Goal: Communication & Community: Participate in discussion

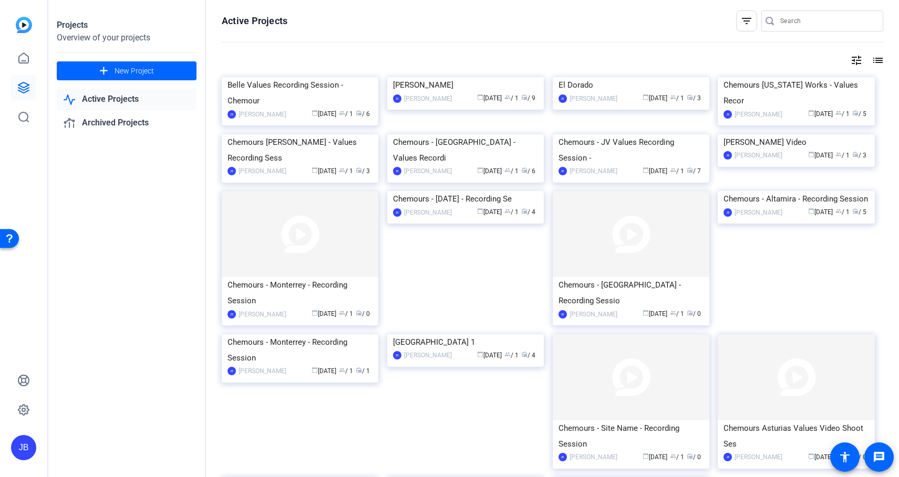
click at [144, 186] on div "Projects Overview of your projects add New Project Active Projects Archived Pro…" at bounding box center [127, 238] width 158 height 477
click at [134, 67] on span "New Project" at bounding box center [134, 71] width 39 height 11
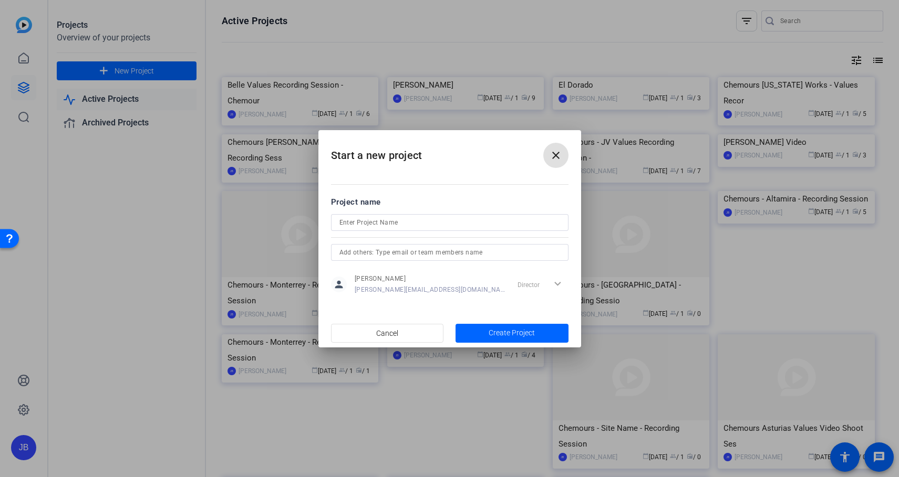
click at [399, 223] on input at bounding box center [449, 222] width 221 height 13
type input "Career on Purpose"
click at [399, 255] on input "text" at bounding box center [449, 252] width 221 height 13
click at [369, 252] on input "text" at bounding box center [449, 252] width 221 height 13
paste input "joe@gobraithwaite.com"
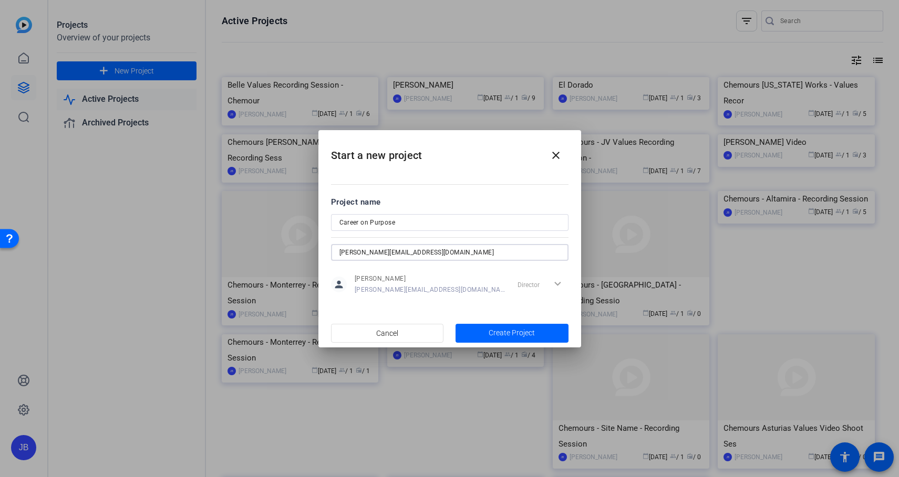
click at [438, 251] on input "joe@gobraithwaite.com" at bounding box center [449, 252] width 221 height 13
type input "joe@gobraithwaite.com"
click at [513, 336] on span "Create Project" at bounding box center [511, 333] width 46 height 11
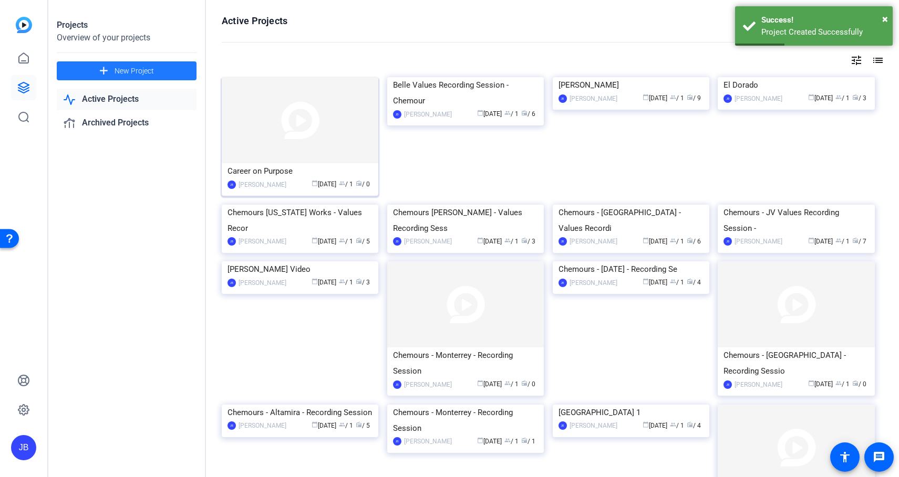
click at [324, 146] on img at bounding box center [300, 120] width 157 height 86
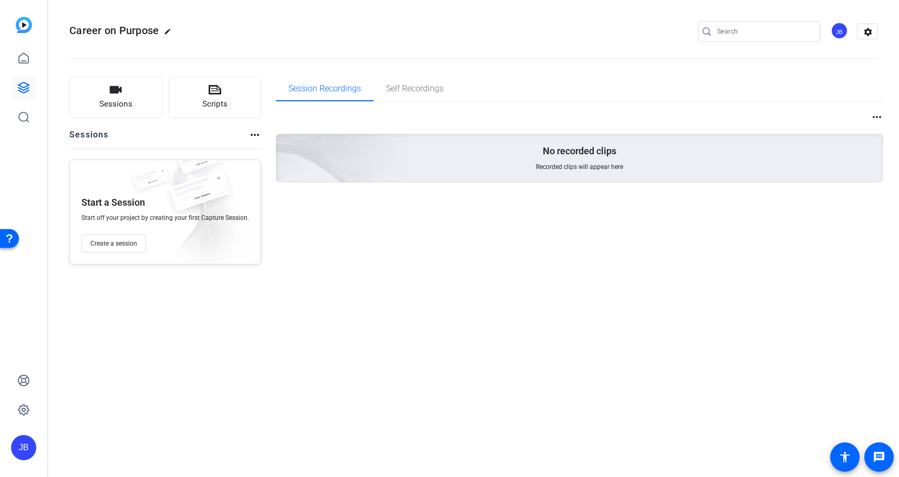
click at [879, 116] on mat-icon "more_horiz" at bounding box center [876, 117] width 13 height 13
click at [532, 310] on div at bounding box center [449, 238] width 899 height 477
click at [253, 136] on mat-icon "more_horiz" at bounding box center [254, 135] width 13 height 13
click at [300, 290] on div at bounding box center [449, 238] width 899 height 477
click at [168, 33] on mat-icon "edit" at bounding box center [170, 34] width 13 height 13
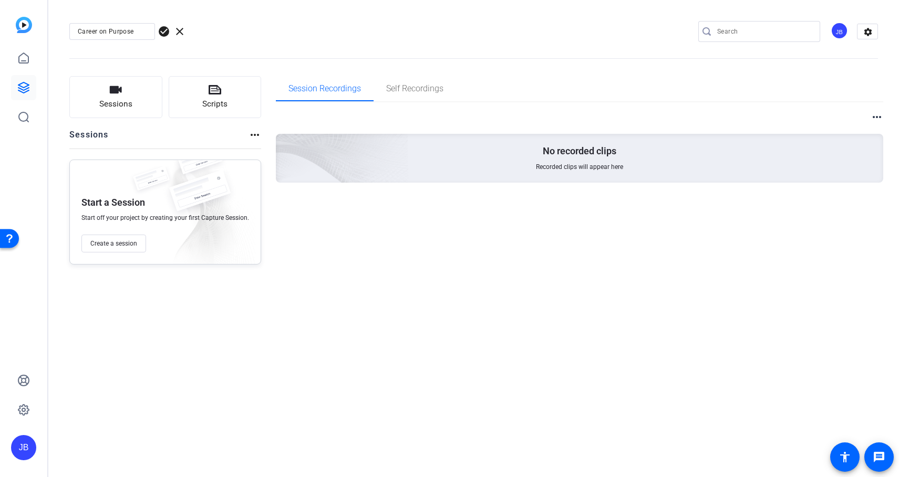
click at [281, 262] on div "Session Recordings Self Recordings more_horiz No recorded clips Recorded clips …" at bounding box center [580, 170] width 608 height 189
click at [382, 295] on div "Career on Purpose check_circle clear JB settings Sessions Scripts Sessions more…" at bounding box center [473, 238] width 850 height 477
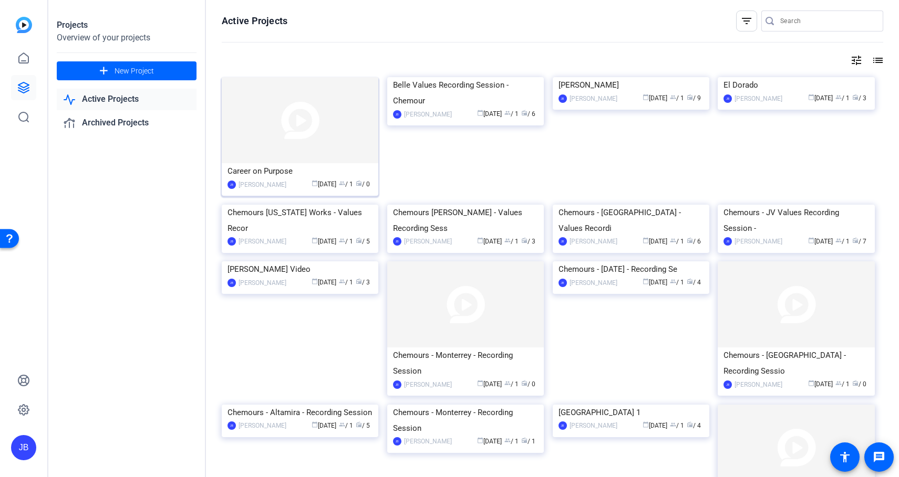
click at [360, 185] on span "radio" at bounding box center [359, 183] width 6 height 6
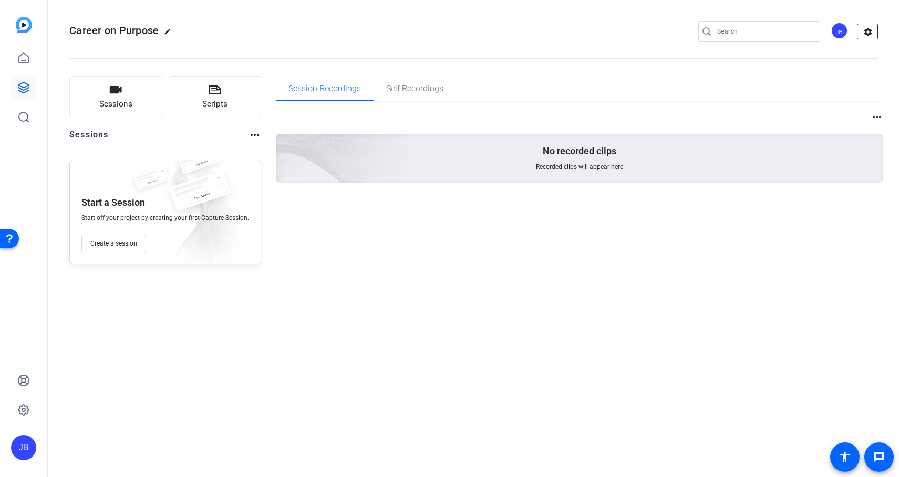
click at [866, 33] on mat-icon "settings" at bounding box center [867, 32] width 21 height 16
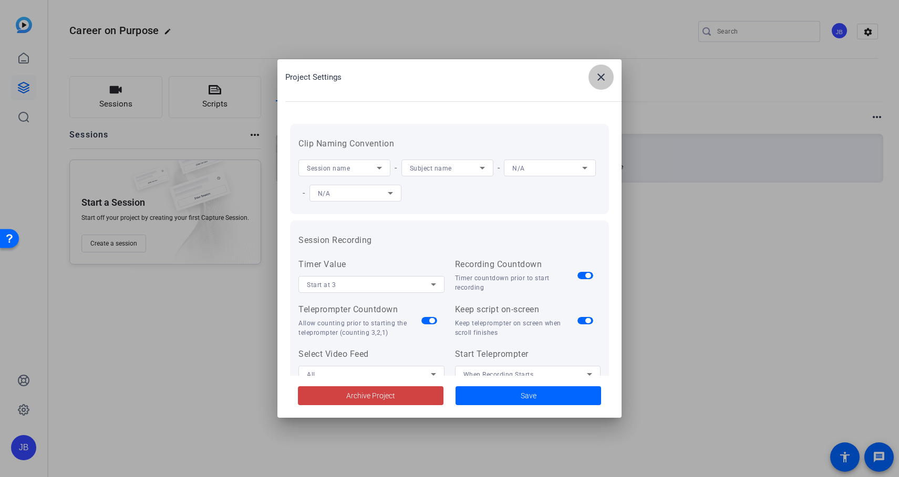
click at [599, 84] on span at bounding box center [600, 77] width 25 height 25
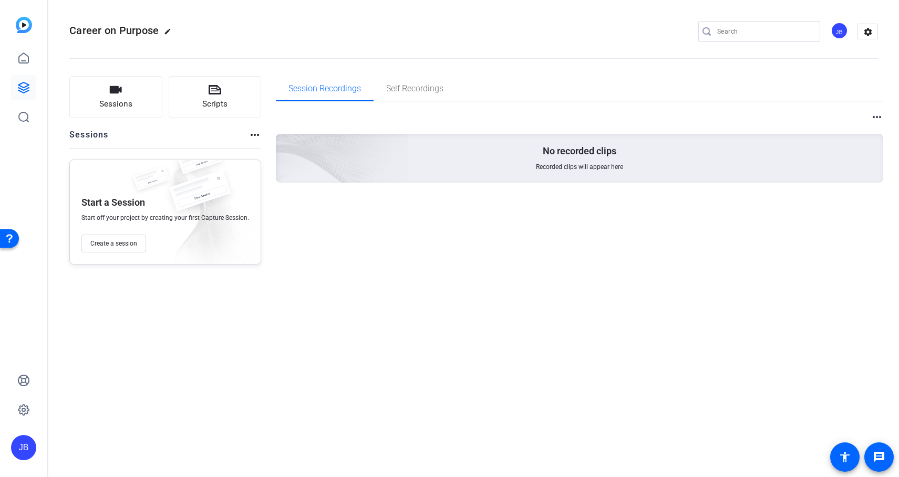
click at [377, 300] on div "Career on Purpose edit JB settings Sessions Scripts Sessions more_horiz Start a…" at bounding box center [473, 238] width 850 height 477
click at [194, 391] on div "Career on Purpose edit JB settings Sessions Scripts Sessions more_horiz Start a…" at bounding box center [473, 238] width 850 height 477
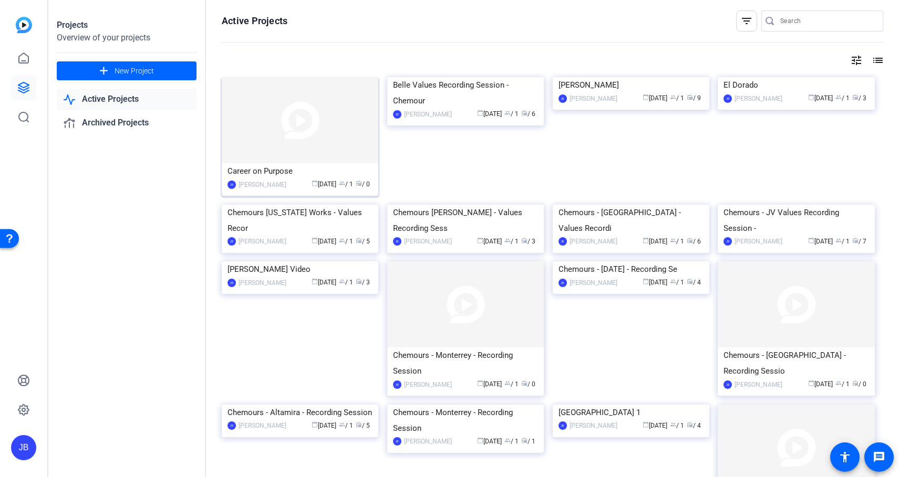
click at [253, 182] on div "Jake Borer" at bounding box center [262, 185] width 48 height 11
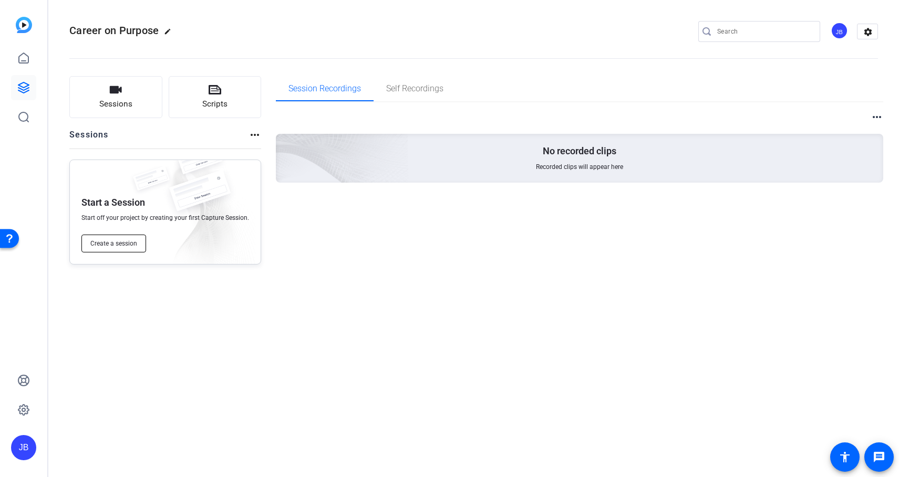
click at [120, 243] on span "Create a session" at bounding box center [113, 244] width 47 height 8
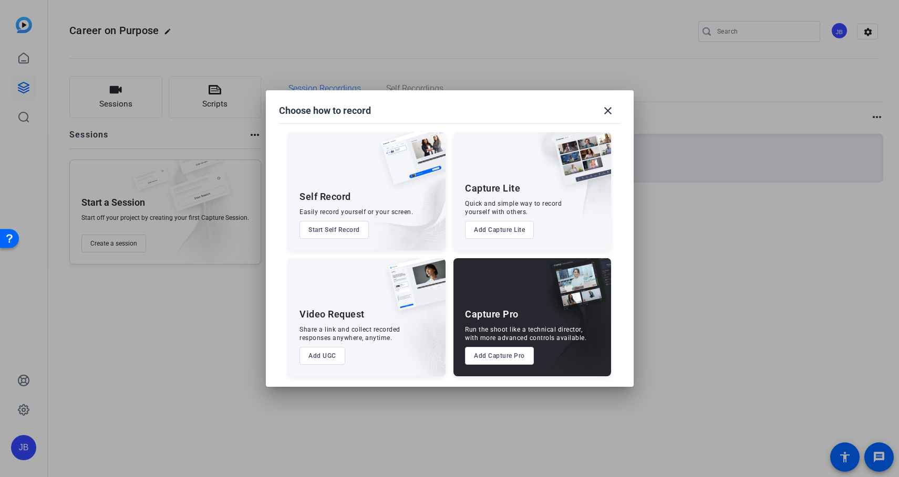
click at [330, 230] on button "Start Self Record" at bounding box center [333, 230] width 69 height 18
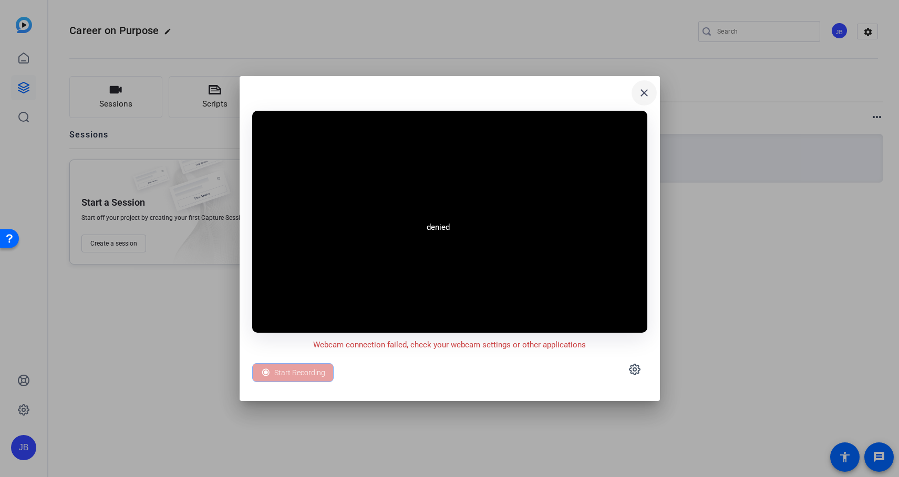
click at [642, 96] on mat-icon "close" at bounding box center [644, 93] width 13 height 13
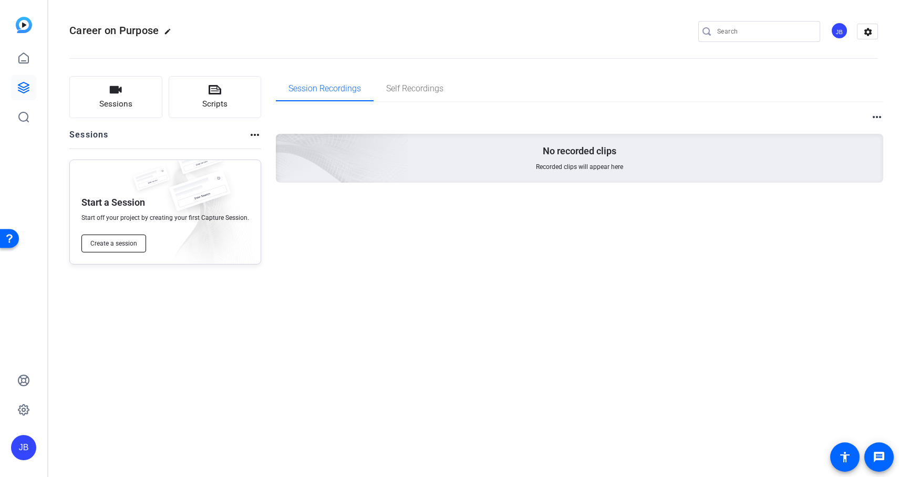
click at [127, 245] on span "Create a session" at bounding box center [113, 244] width 47 height 8
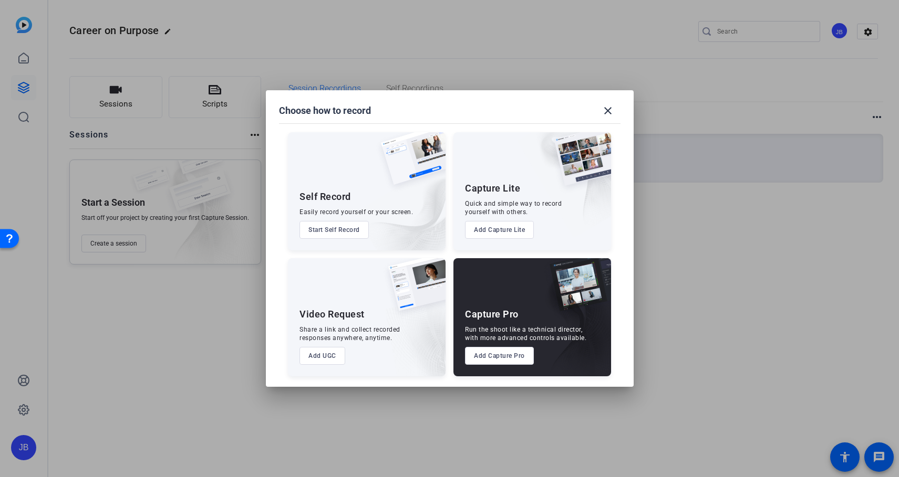
click at [502, 228] on button "Add Capture Lite" at bounding box center [499, 230] width 69 height 18
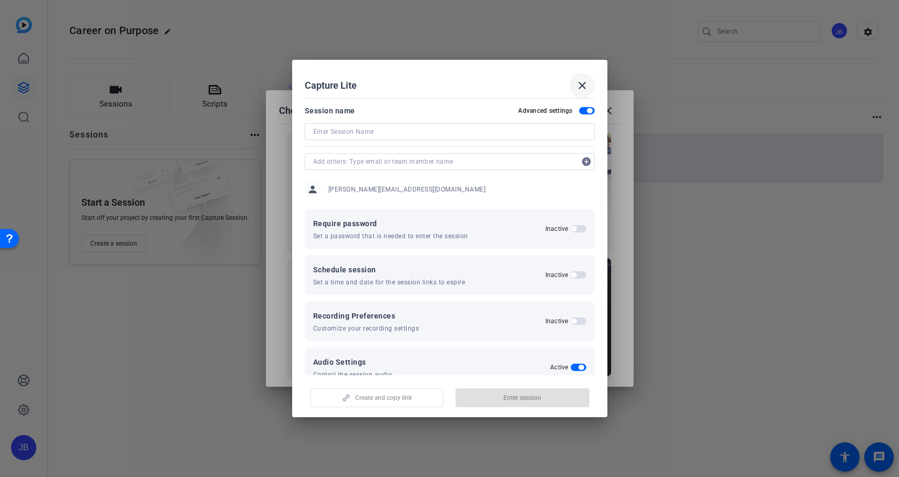
click at [584, 84] on mat-icon "close" at bounding box center [582, 85] width 13 height 13
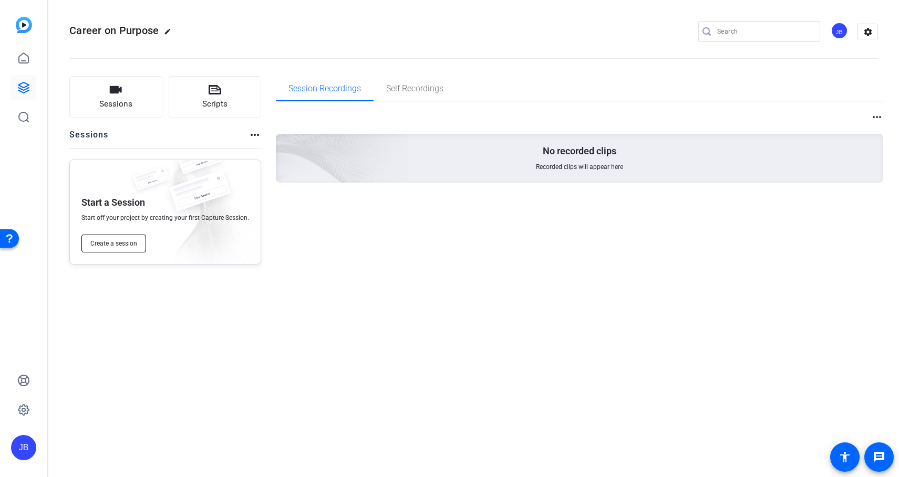
click at [121, 241] on span "Create a session" at bounding box center [113, 244] width 47 height 8
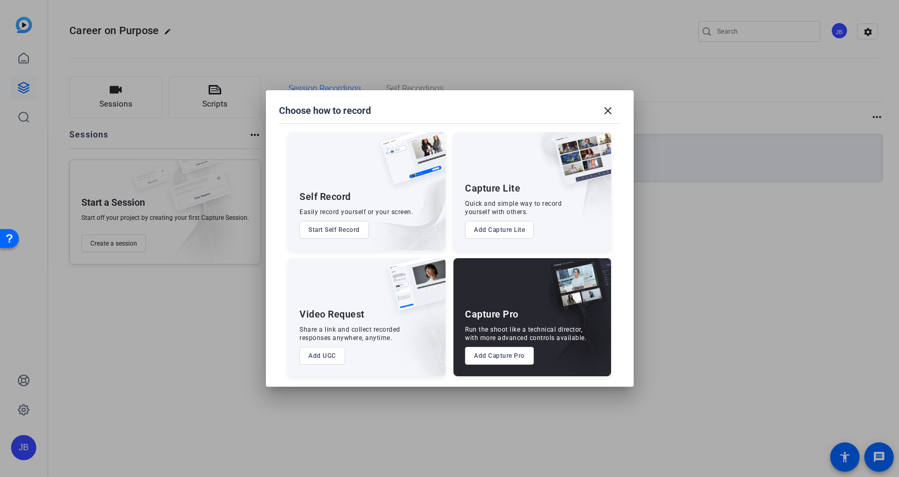
click at [524, 232] on button "Add Capture Lite" at bounding box center [499, 230] width 69 height 18
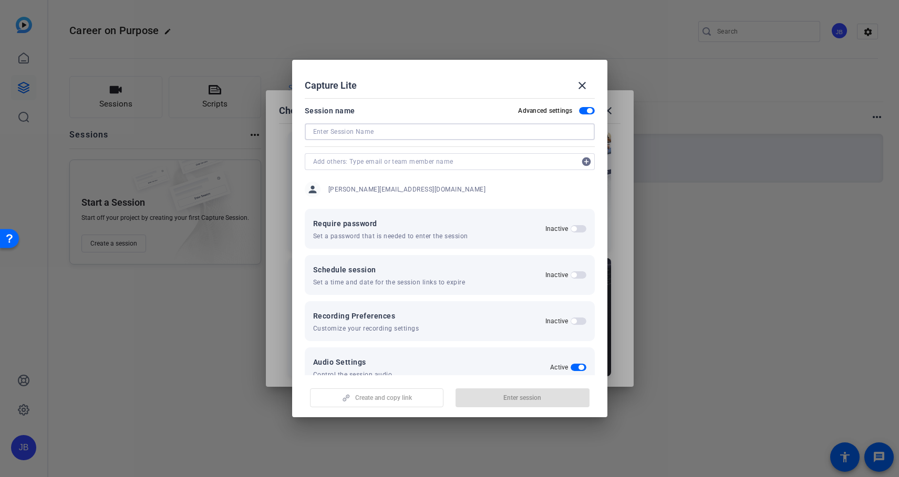
click at [496, 128] on input at bounding box center [449, 132] width 273 height 13
type input "Career on Purpose"
click at [480, 159] on input "text" at bounding box center [444, 161] width 263 height 13
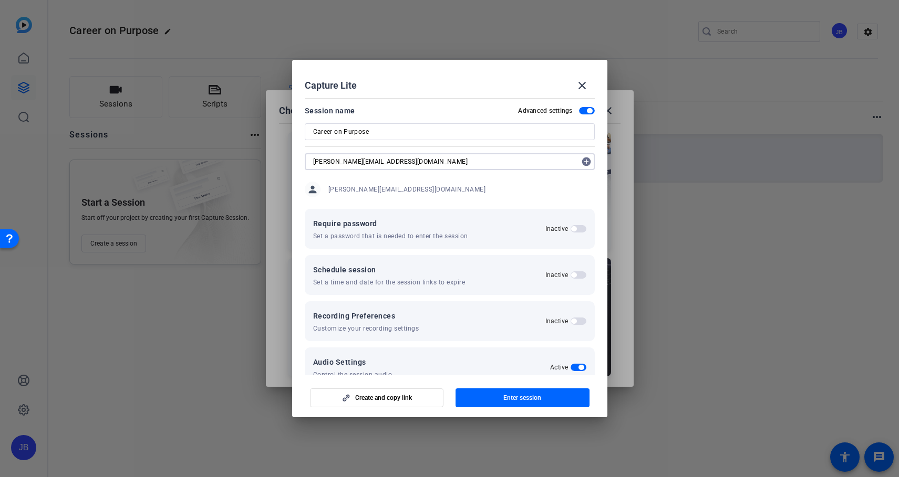
type input "joe@gobraithwaite.com"
click at [588, 160] on mat-icon "add_circle" at bounding box center [586, 161] width 17 height 17
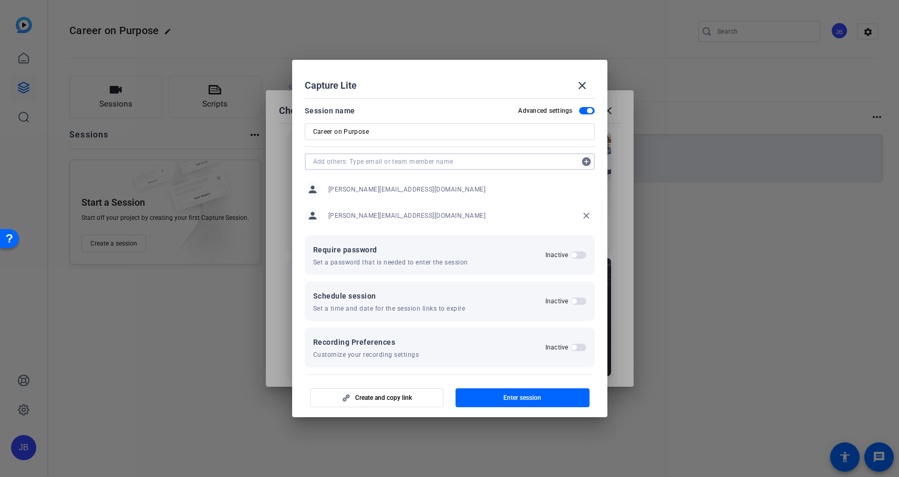
paste input "adria.kukk@merck.com"
type input "adria.kukk@merck.com"
click at [587, 163] on mat-icon "add_circle" at bounding box center [586, 161] width 17 height 17
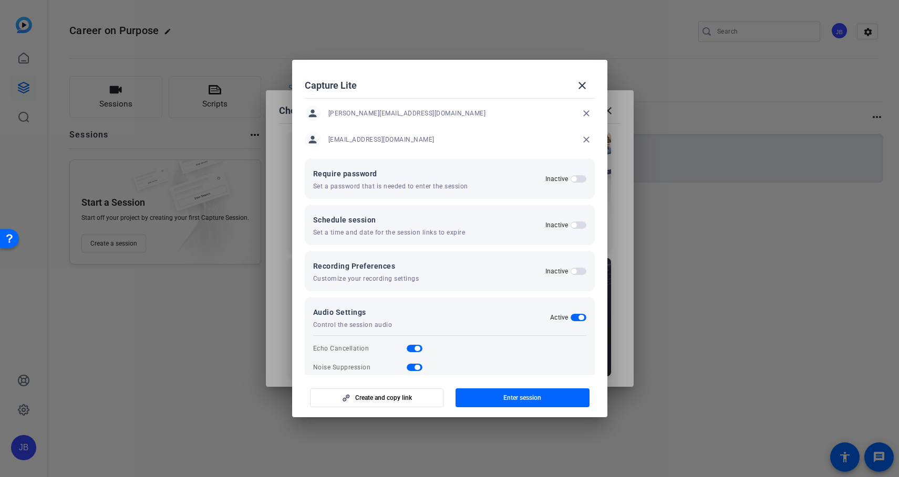
scroll to position [120, 0]
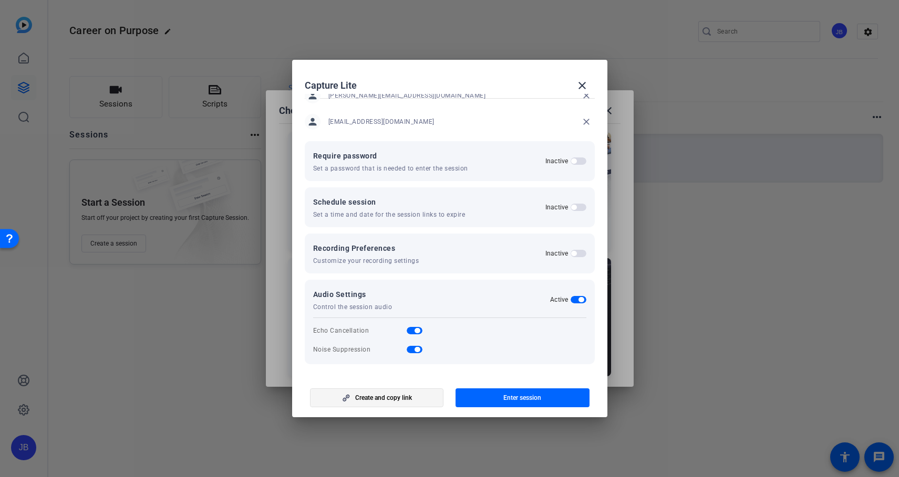
click at [370, 400] on span "Create and copy link" at bounding box center [383, 398] width 57 height 8
click at [584, 85] on mat-icon "close" at bounding box center [582, 85] width 13 height 13
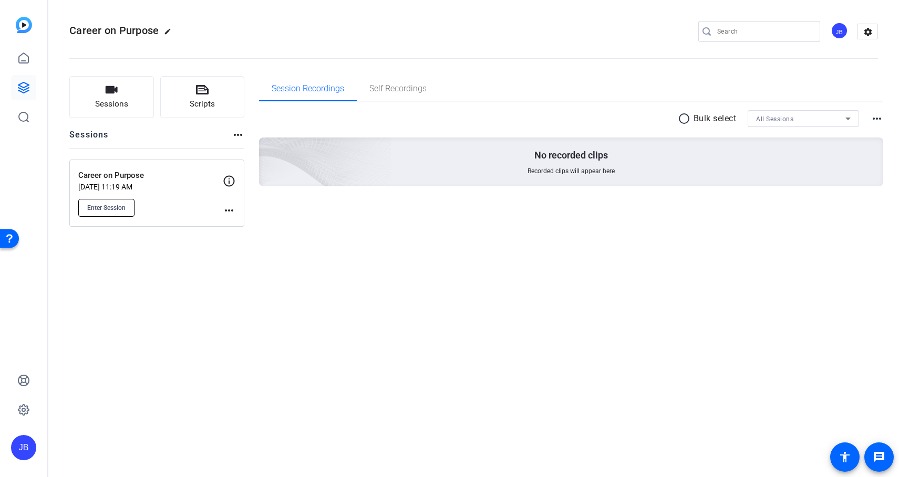
click at [126, 209] on span "Enter Session" at bounding box center [106, 208] width 38 height 8
click at [557, 378] on div "Career on Purpose edit JB settings Sessions Scripts Sessions more_horiz Career …" at bounding box center [473, 238] width 850 height 477
click at [197, 194] on div "Career on Purpose Sep 03, 2025 @ 11:19 AM Enter Session" at bounding box center [150, 193] width 144 height 47
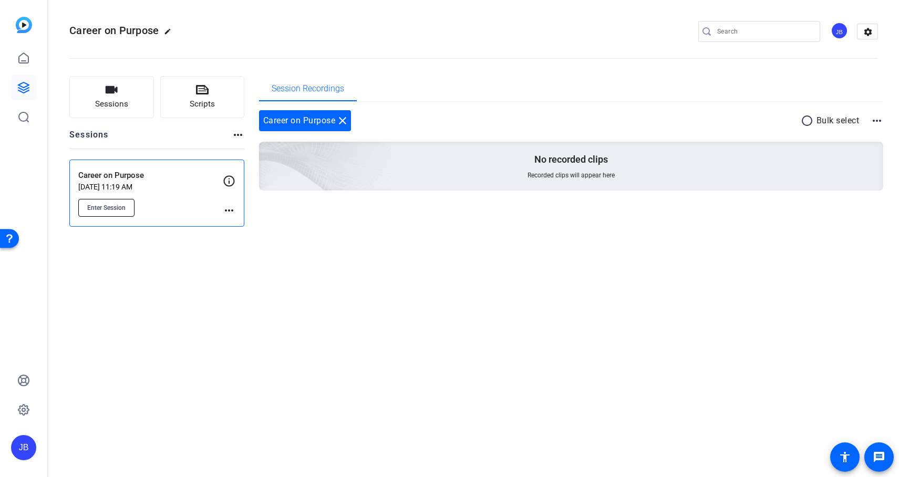
click at [120, 208] on span "Enter Session" at bounding box center [106, 208] width 38 height 8
click at [441, 318] on div "Career on Purpose edit JB settings Sessions Scripts Sessions more_horiz Career …" at bounding box center [473, 238] width 850 height 477
click at [345, 122] on mat-icon "close" at bounding box center [342, 121] width 13 height 13
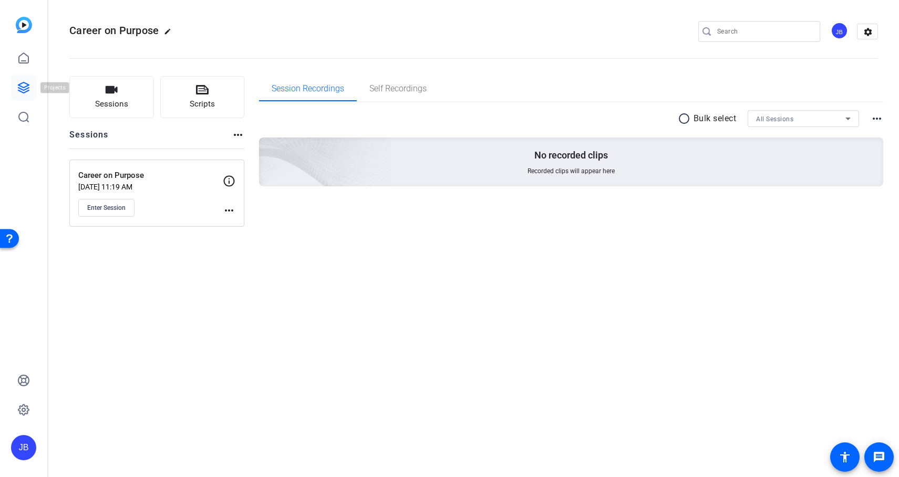
click at [23, 91] on icon at bounding box center [23, 87] width 13 height 13
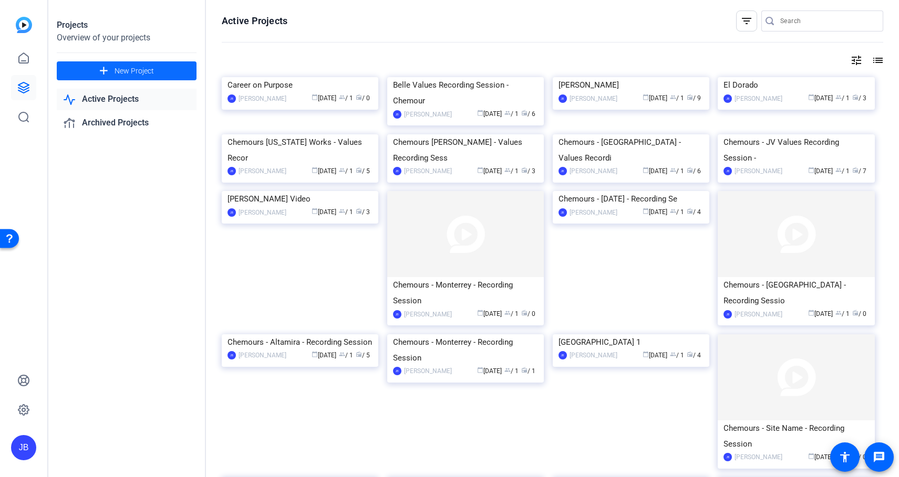
click at [161, 69] on span at bounding box center [127, 70] width 140 height 25
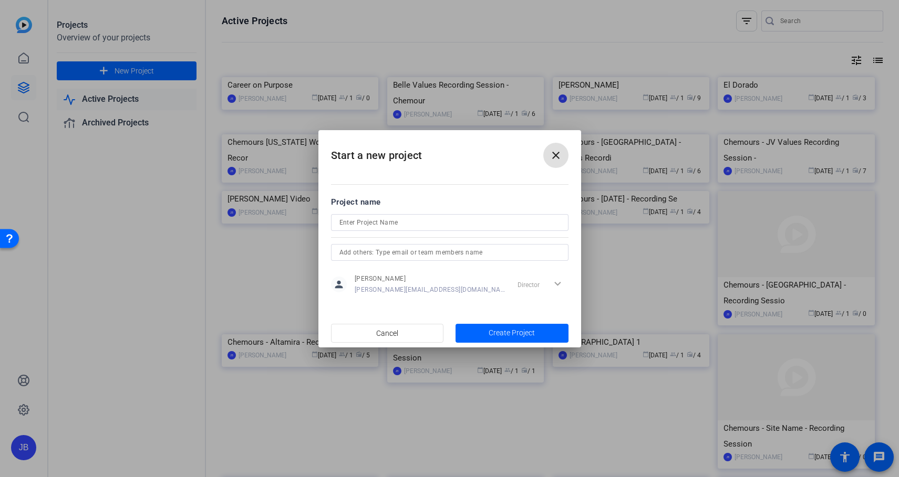
click at [393, 217] on input at bounding box center [449, 222] width 221 height 13
type input "Career on Purpose Recording"
click at [556, 155] on mat-icon "close" at bounding box center [555, 155] width 13 height 13
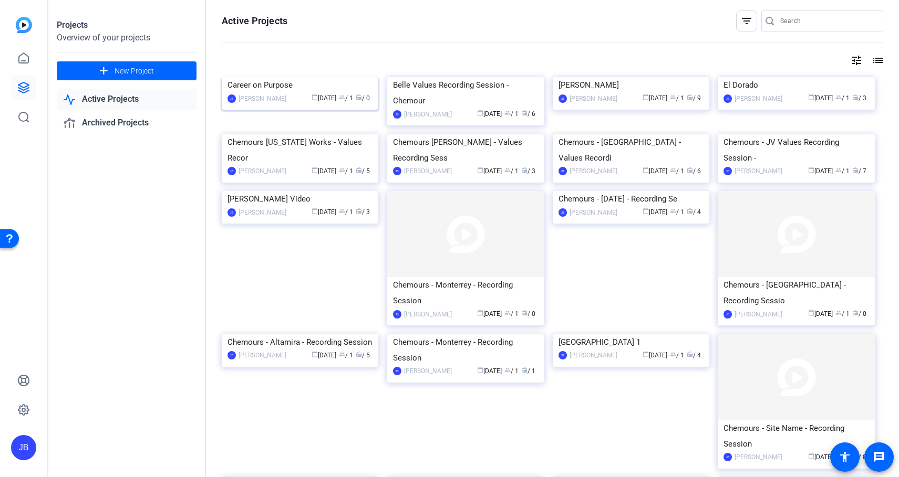
click at [289, 93] on div "Career on Purpose" at bounding box center [299, 85] width 145 height 16
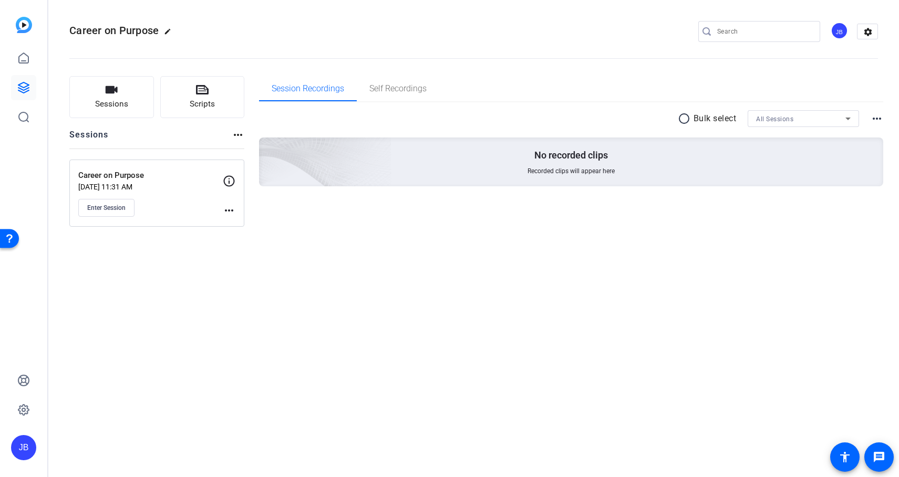
click at [315, 70] on openreel-divider-bar at bounding box center [473, 55] width 808 height 32
click at [115, 204] on span "Enter Session" at bounding box center [106, 208] width 38 height 8
click at [428, 266] on div "Career on Purpose edit JB settings Sessions Scripts Sessions more_horiz Career …" at bounding box center [473, 238] width 850 height 477
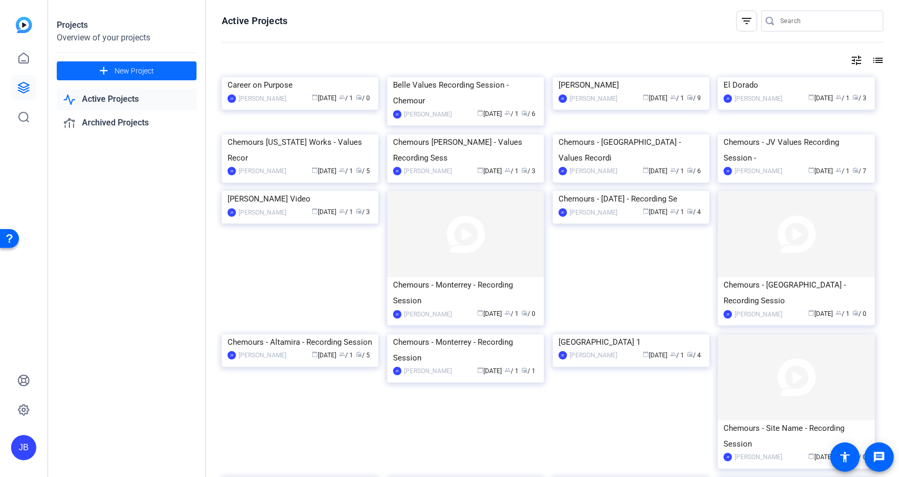
click at [123, 69] on span "New Project" at bounding box center [134, 71] width 39 height 11
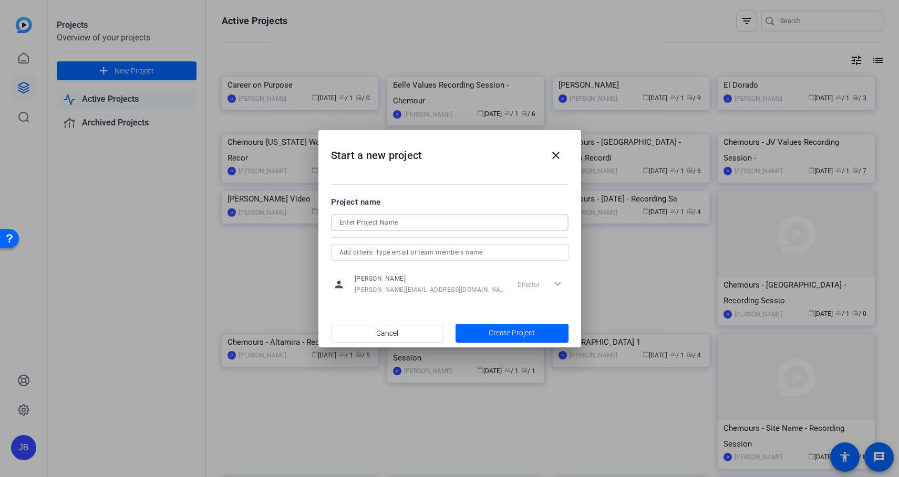
click at [428, 221] on input at bounding box center [449, 222] width 221 height 13
type input "Career on Purpose"
click at [517, 248] on input "text" at bounding box center [449, 252] width 221 height 13
click at [370, 252] on input "text" at bounding box center [449, 252] width 221 height 13
type input "joe@gobraithwaite.com"
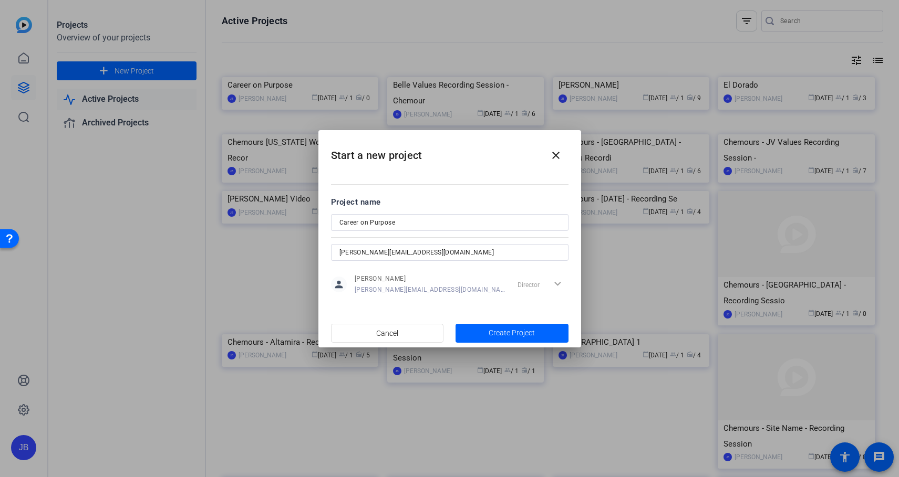
click at [446, 302] on mat-dialog-content "Project name Career on Purpose joe@gobraithwaite.com person Jake Borer jake@gob…" at bounding box center [449, 246] width 263 height 146
click at [505, 334] on span "Create Project" at bounding box center [511, 333] width 46 height 11
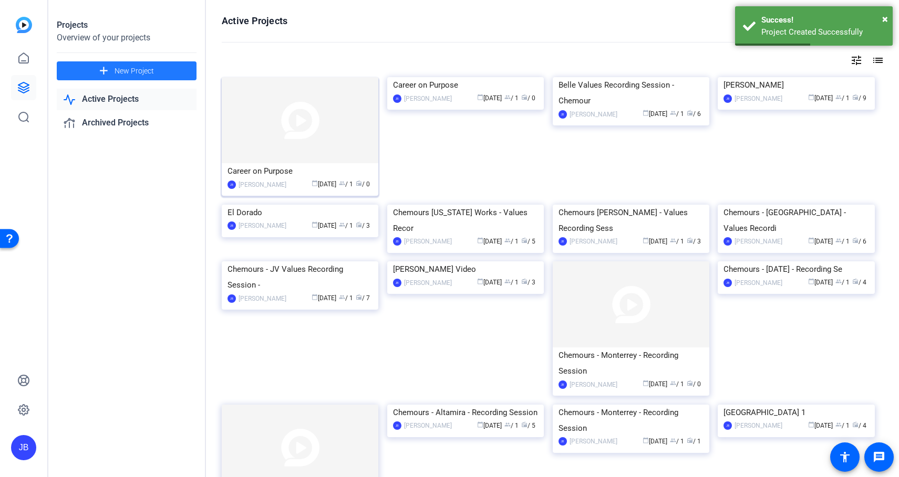
click at [323, 103] on img at bounding box center [300, 120] width 157 height 86
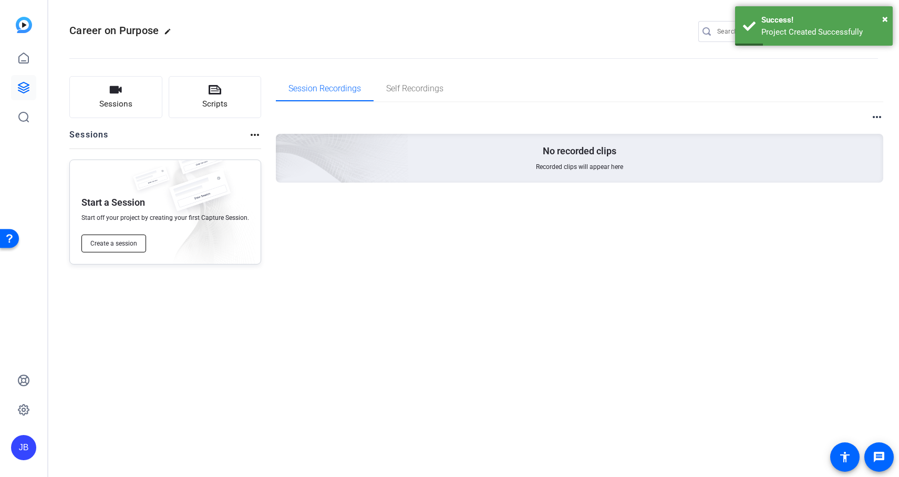
click at [117, 251] on button "Create a session" at bounding box center [113, 244] width 65 height 18
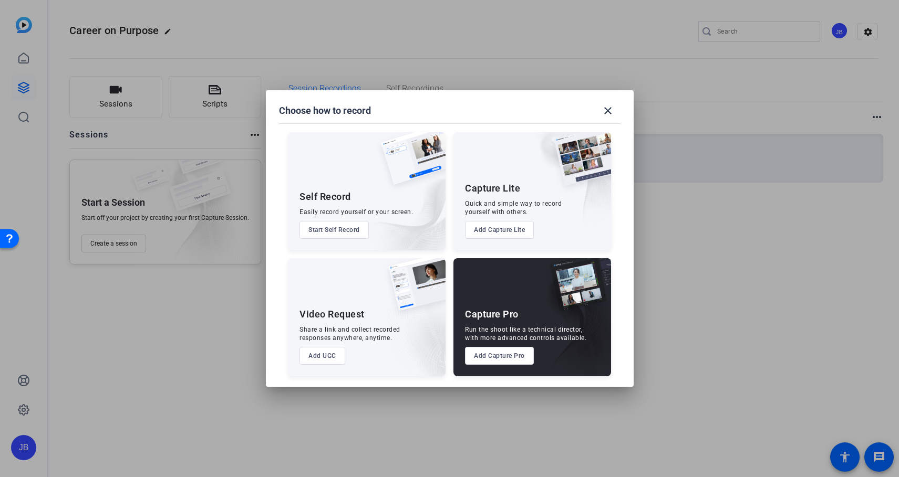
click at [505, 358] on button "Add Capture Pro" at bounding box center [499, 356] width 69 height 18
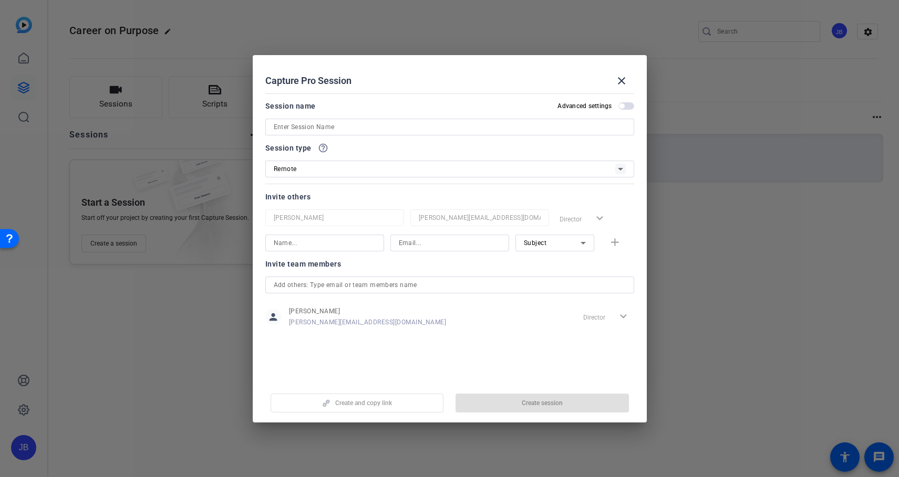
click at [318, 129] on input at bounding box center [450, 127] width 352 height 13
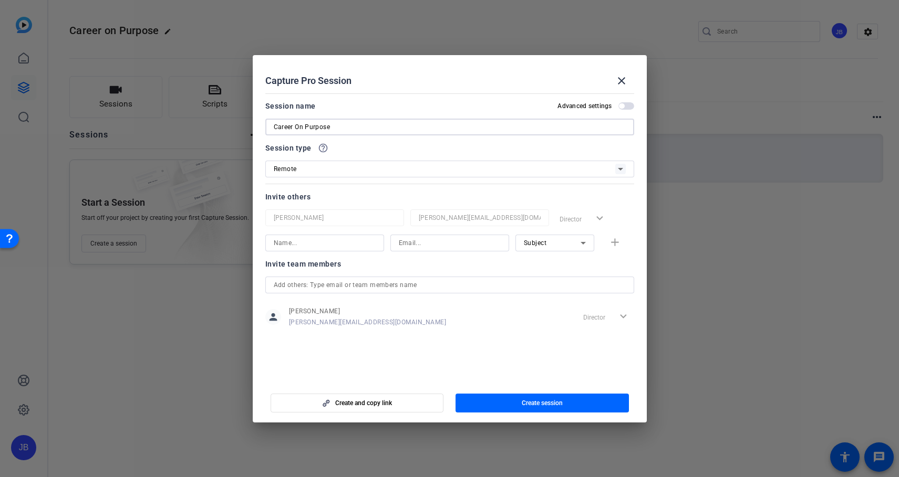
type input "Career On Purpose"
click at [320, 170] on div "Remote" at bounding box center [444, 168] width 341 height 13
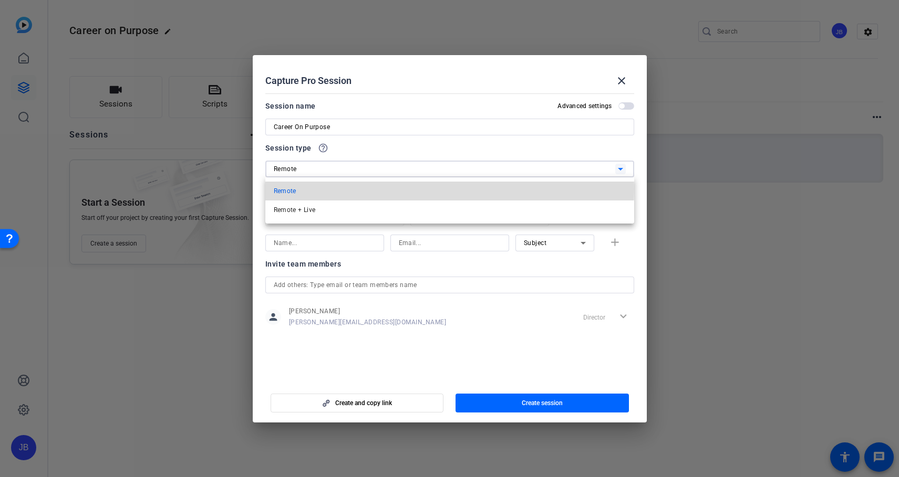
click at [303, 189] on mat-option "Remote" at bounding box center [449, 191] width 369 height 19
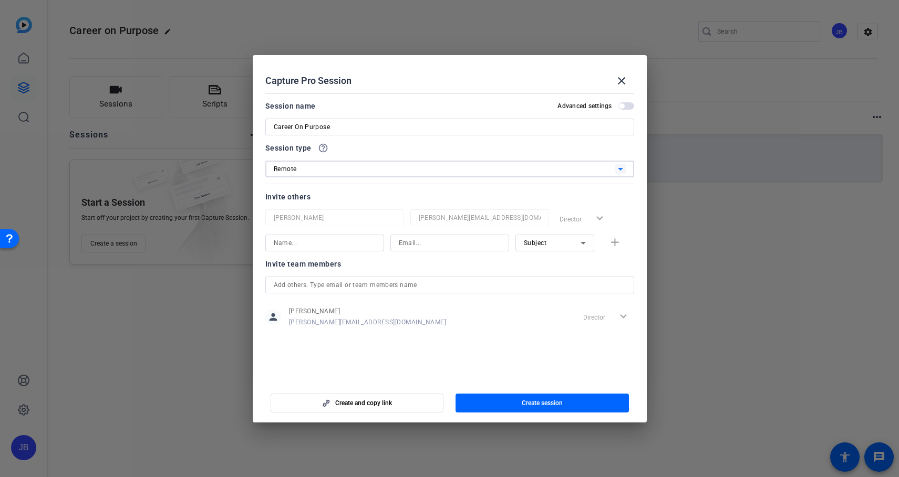
click at [334, 174] on div "Remote" at bounding box center [444, 168] width 341 height 13
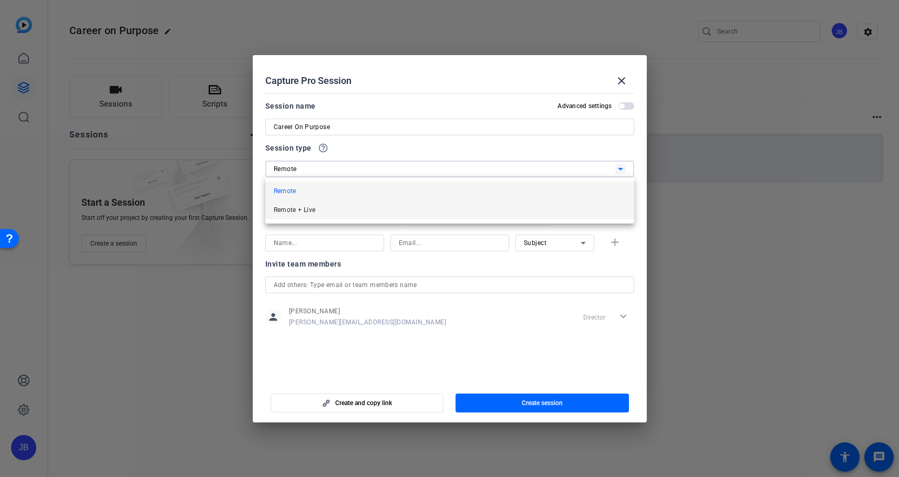
click at [305, 213] on span "Remote + Live" at bounding box center [295, 210] width 42 height 13
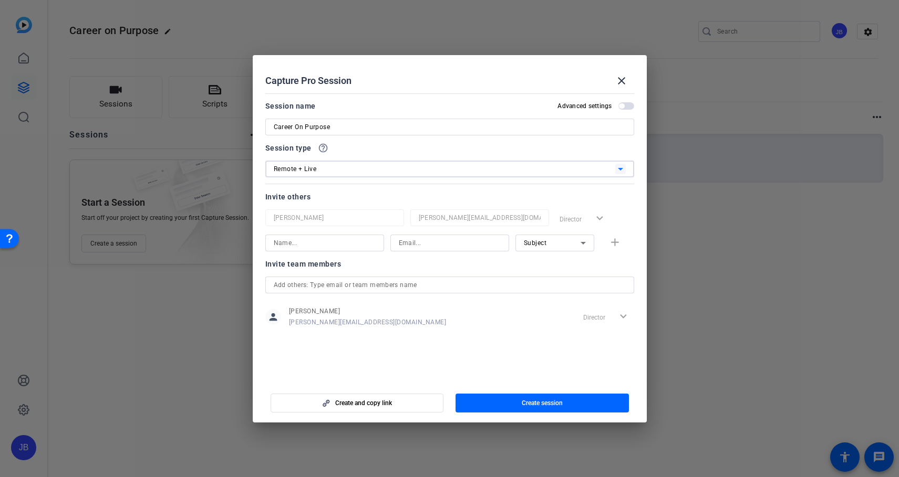
click at [390, 186] on div at bounding box center [449, 184] width 369 height 12
click at [301, 244] on input at bounding box center [325, 243] width 102 height 13
click at [426, 246] on input at bounding box center [450, 243] width 102 height 13
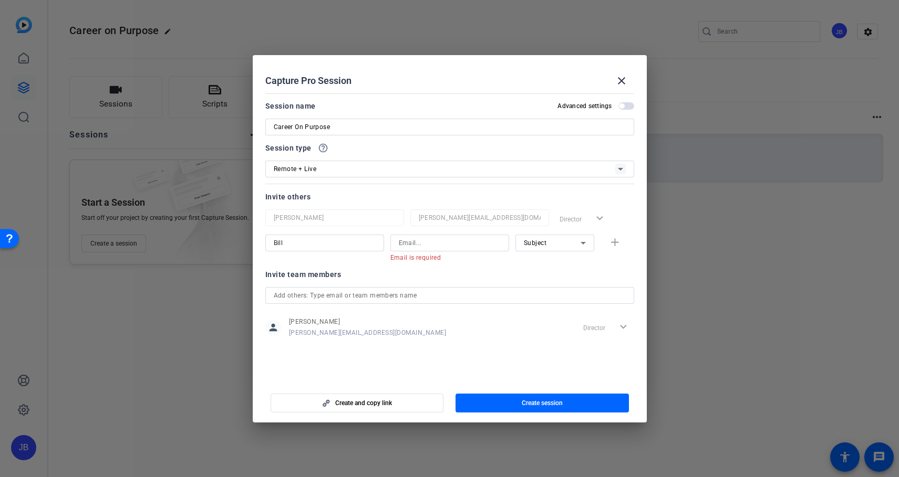
click at [337, 235] on div "Bill" at bounding box center [325, 243] width 102 height 17
type input "B"
type input "Adria"
click at [428, 247] on input at bounding box center [450, 243] width 102 height 13
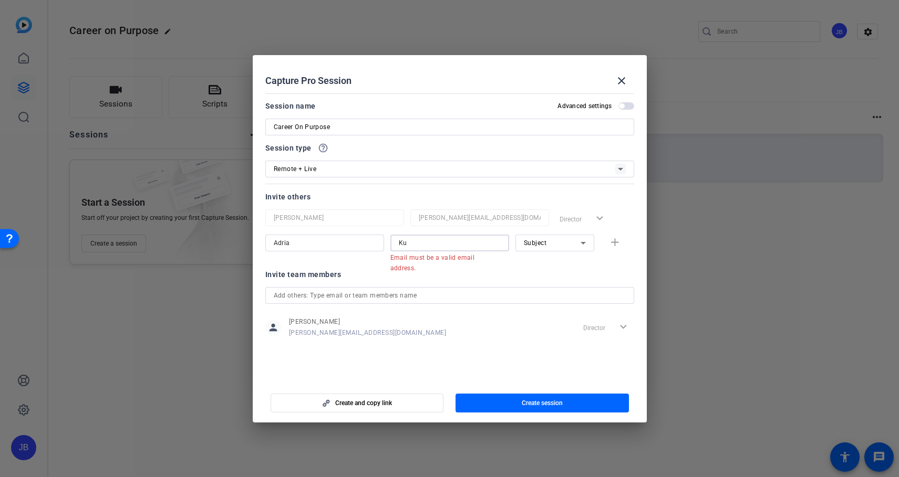
type input "K"
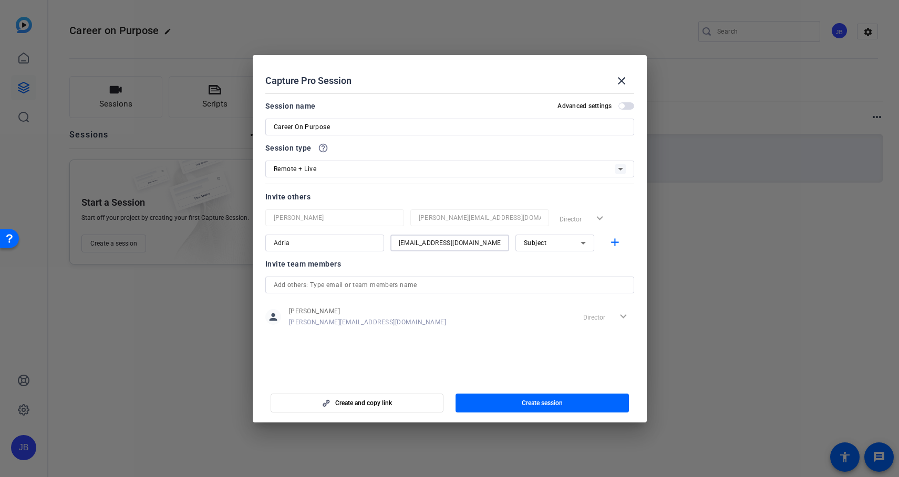
type input "kukkacs@gmail.com"
click at [570, 244] on div "Subject" at bounding box center [552, 242] width 57 height 13
click at [552, 263] on span "Collaborator" at bounding box center [543, 264] width 38 height 13
click at [611, 243] on mat-icon "add" at bounding box center [614, 242] width 13 height 13
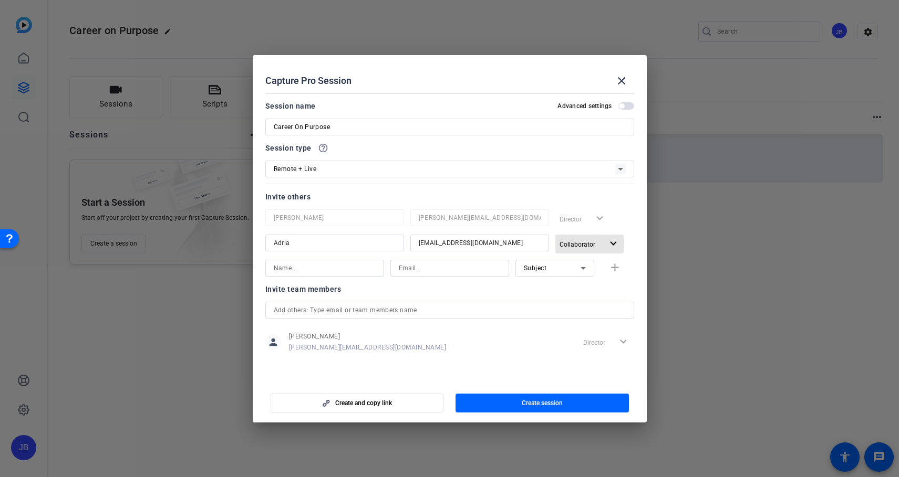
drag, startPoint x: 506, startPoint y: 248, endPoint x: 406, endPoint y: 263, distance: 101.9
click at [429, 248] on div "Adria kukkacs@gmail.com Collaborator expand_more" at bounding box center [449, 244] width 369 height 19
click at [366, 273] on input at bounding box center [325, 268] width 102 height 13
type input "J"
type input "Joe"
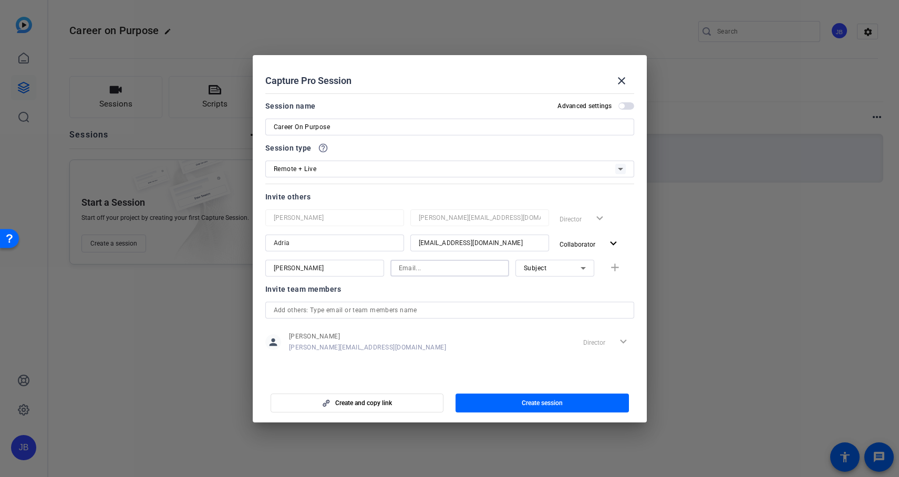
click at [469, 264] on input at bounding box center [450, 268] width 102 height 13
type input "joe@gobraithwaite.com"
click at [578, 272] on icon at bounding box center [583, 268] width 13 height 13
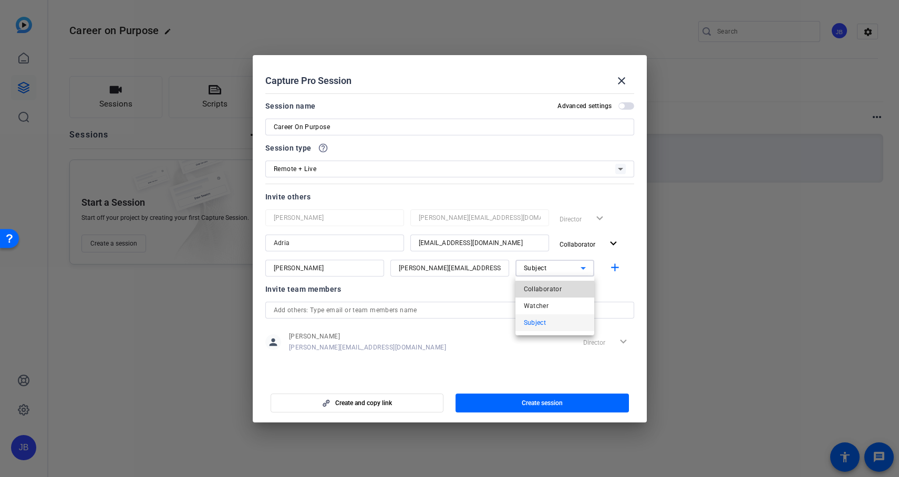
click at [553, 290] on span "Collaborator" at bounding box center [543, 289] width 38 height 13
click at [616, 266] on mat-icon "add" at bounding box center [614, 268] width 13 height 13
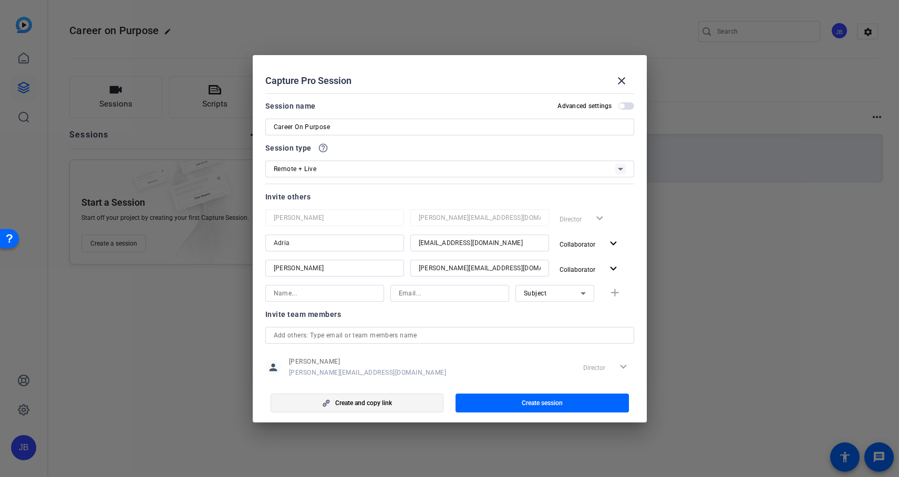
click at [410, 398] on span "button" at bounding box center [357, 403] width 172 height 25
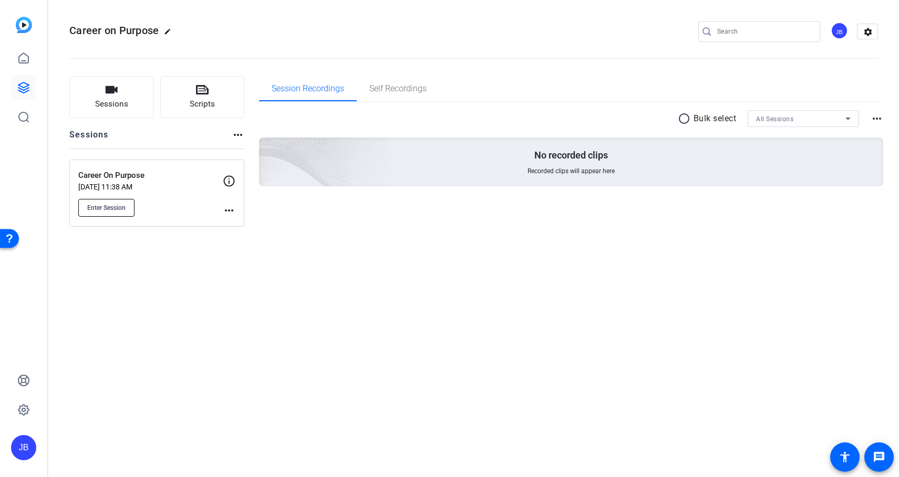
click at [119, 207] on span "Enter Session" at bounding box center [106, 208] width 38 height 8
click at [285, 283] on div "Career on Purpose edit JB settings Sessions Scripts Sessions more_horiz Career …" at bounding box center [473, 238] width 850 height 477
click at [226, 183] on icon at bounding box center [229, 181] width 13 height 13
click at [220, 323] on div "Career on Purpose edit JB settings Sessions Scripts Sessions more_horiz Career …" at bounding box center [473, 238] width 850 height 477
click at [181, 265] on div "Career on Purpose edit JB settings Sessions Scripts Sessions more_horiz Career …" at bounding box center [473, 238] width 850 height 477
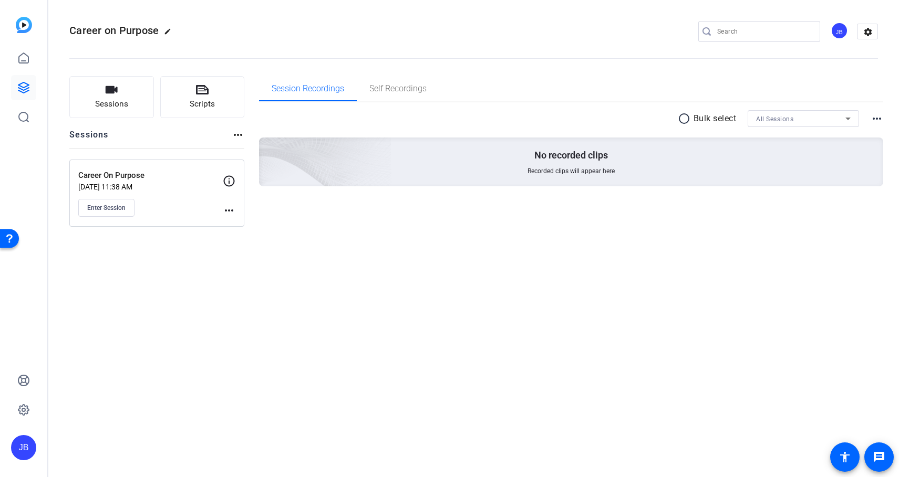
click at [227, 210] on mat-icon "more_horiz" at bounding box center [229, 210] width 13 height 13
click at [248, 221] on span "Edit Session" at bounding box center [255, 226] width 48 height 13
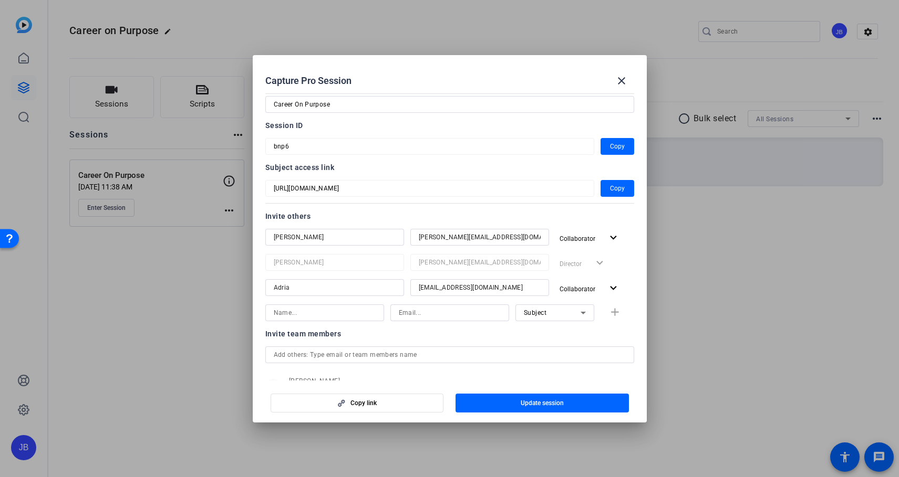
scroll to position [64, 0]
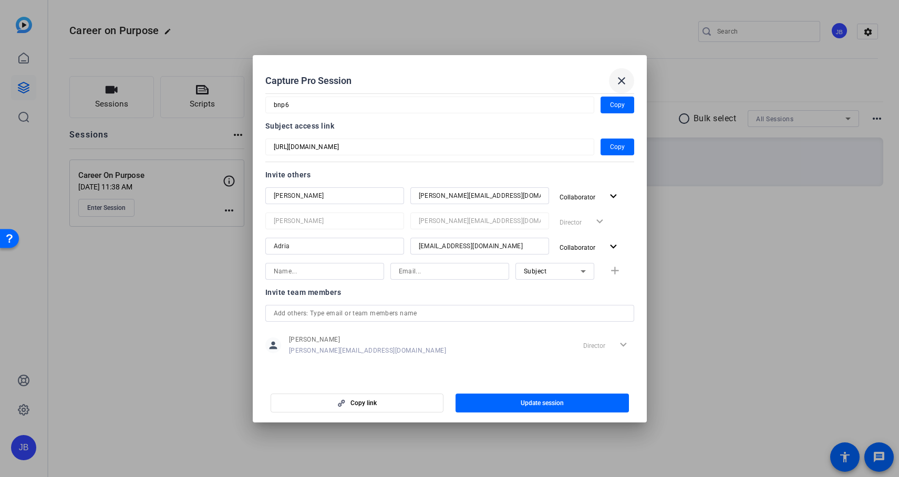
click at [618, 78] on mat-icon "close" at bounding box center [621, 81] width 13 height 13
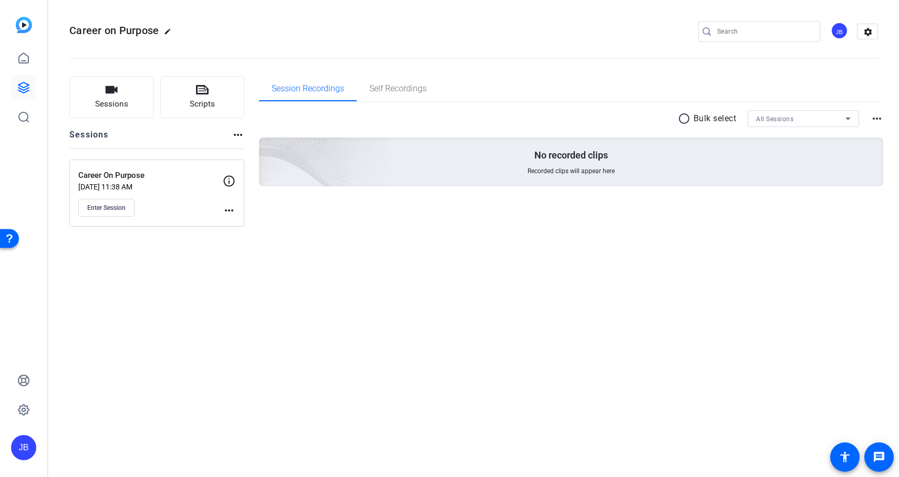
click at [405, 304] on div "Career on Purpose edit JB settings Sessions Scripts Sessions more_horiz Career …" at bounding box center [473, 238] width 850 height 477
click at [119, 206] on span "Enter Session" at bounding box center [106, 208] width 38 height 8
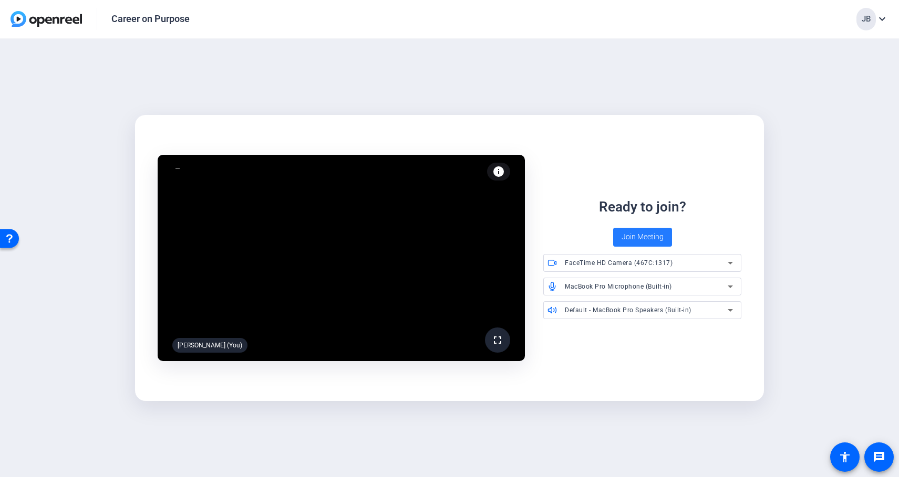
click at [650, 238] on span "Join Meeting" at bounding box center [642, 237] width 42 height 11
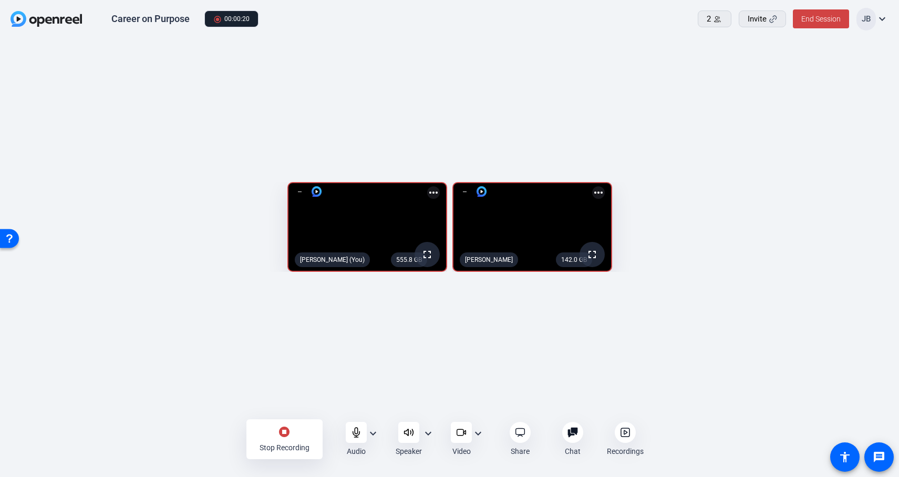
click at [371, 433] on mat-icon "expand_more" at bounding box center [373, 434] width 13 height 13
click at [351, 375] on div at bounding box center [449, 238] width 899 height 477
click at [610, 403] on div "555.8 GB fullscreen Jake Borer (You) more_horiz 142.0 GB fullscreen Jake Borer …" at bounding box center [449, 230] width 899 height 382
click at [605, 186] on span "more_horiz" at bounding box center [598, 192] width 13 height 13
click at [609, 366] on div at bounding box center [449, 238] width 899 height 477
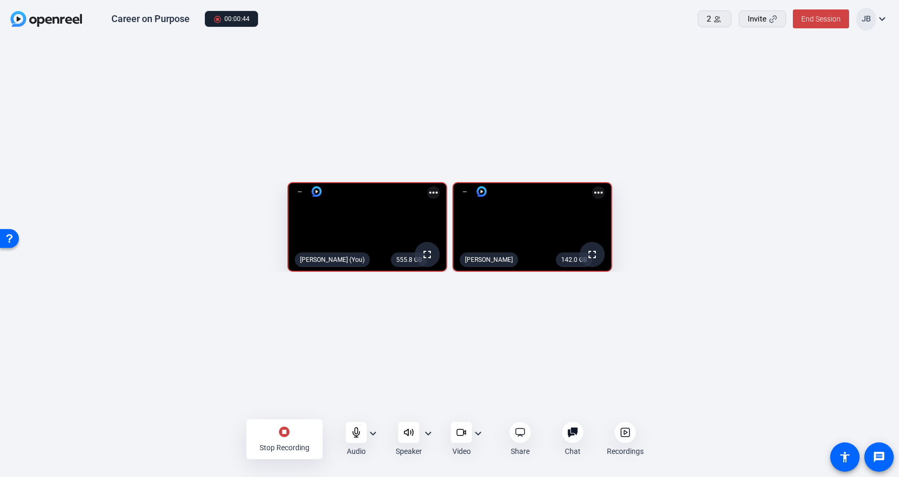
click at [615, 28] on div "Career on Purpose radio_button_checked 00:00:44 2 Invite End Session JB expand_…" at bounding box center [449, 19] width 899 height 39
click at [427, 186] on mat-icon "more_horiz" at bounding box center [433, 192] width 13 height 13
click at [503, 89] on div at bounding box center [449, 238] width 899 height 477
click at [511, 76] on div "555.7 GB fullscreen Jake Borer (You) more_horiz 142.0 GB fullscreen Jake Borer …" at bounding box center [449, 230] width 899 height 382
click at [594, 48] on div "555.7 GB fullscreen Jake Borer (You) more_horiz 142.0 GB fullscreen Jake Borer …" at bounding box center [449, 230] width 899 height 382
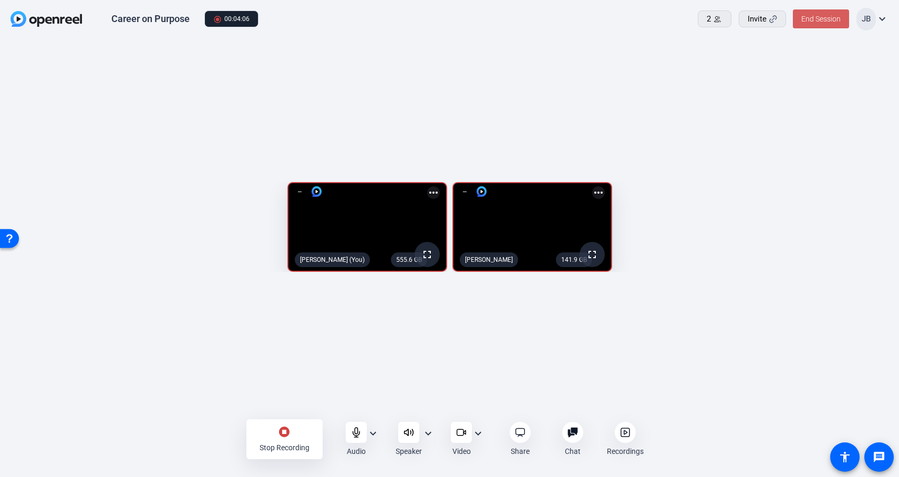
click at [828, 19] on span "End Session" at bounding box center [820, 19] width 39 height 8
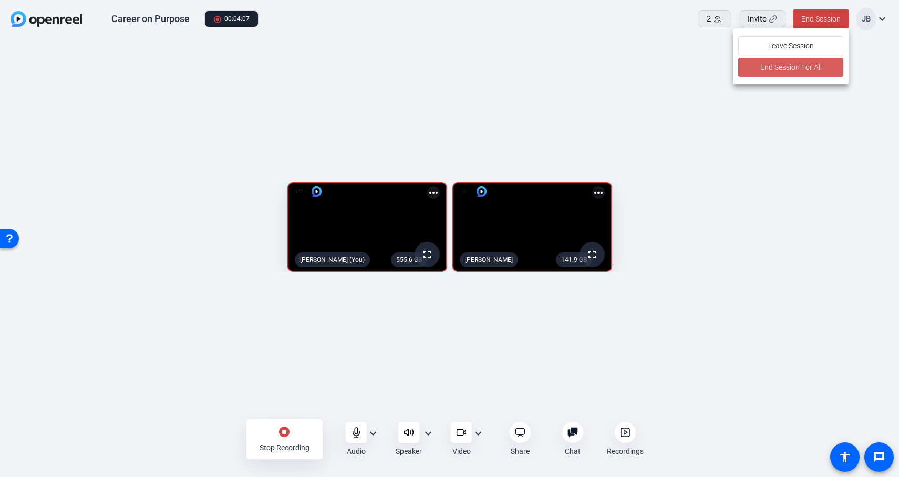
click at [805, 65] on span "End Session For All" at bounding box center [790, 67] width 61 height 13
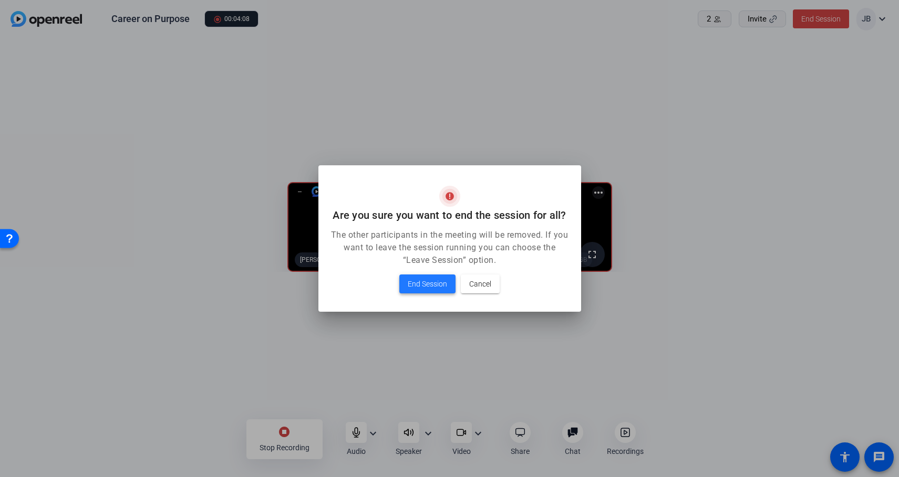
click at [430, 288] on span "End Session" at bounding box center [427, 284] width 39 height 13
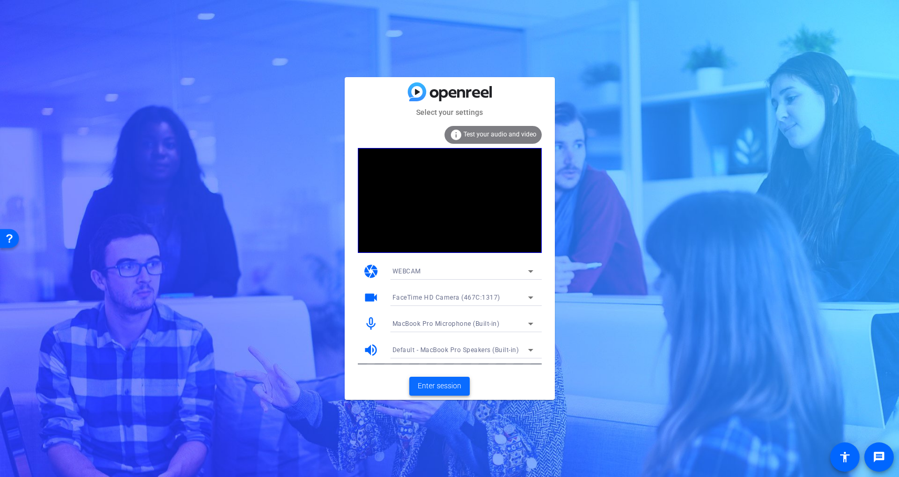
click at [450, 391] on span "Enter session" at bounding box center [440, 386] width 44 height 11
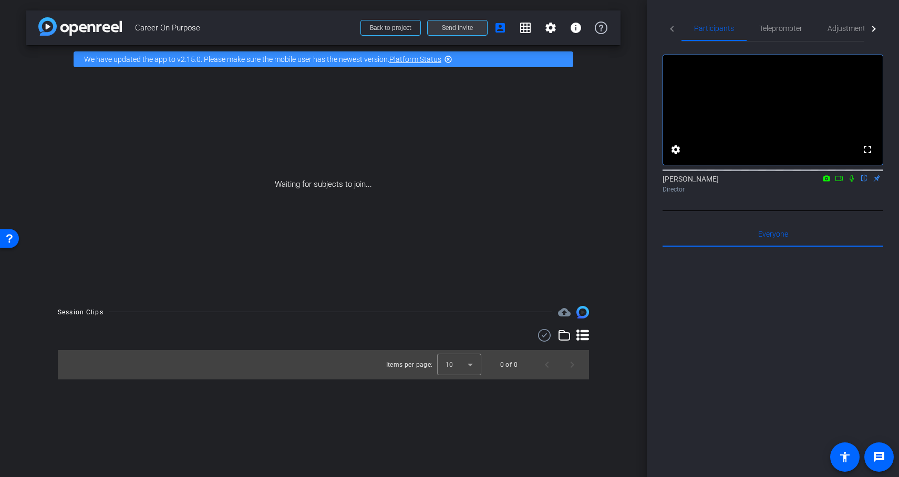
click at [472, 27] on span "Send invite" at bounding box center [457, 28] width 31 height 8
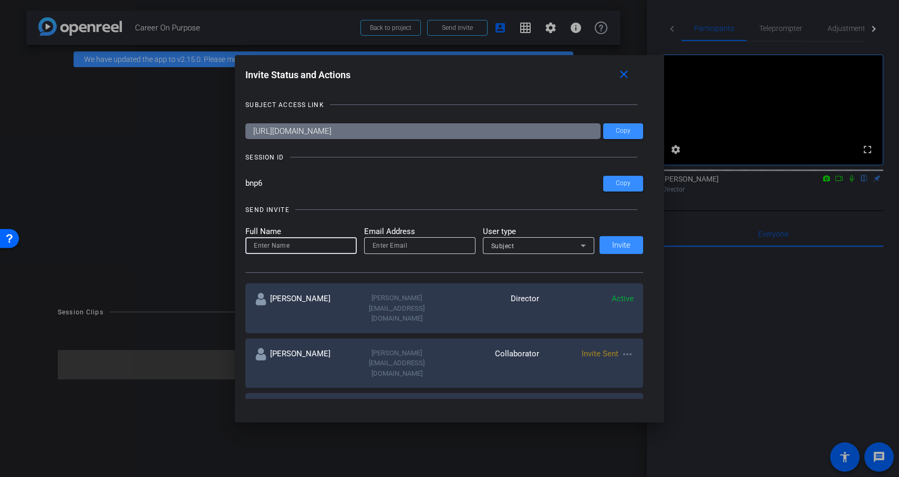
click at [280, 246] on input at bounding box center [301, 246] width 95 height 13
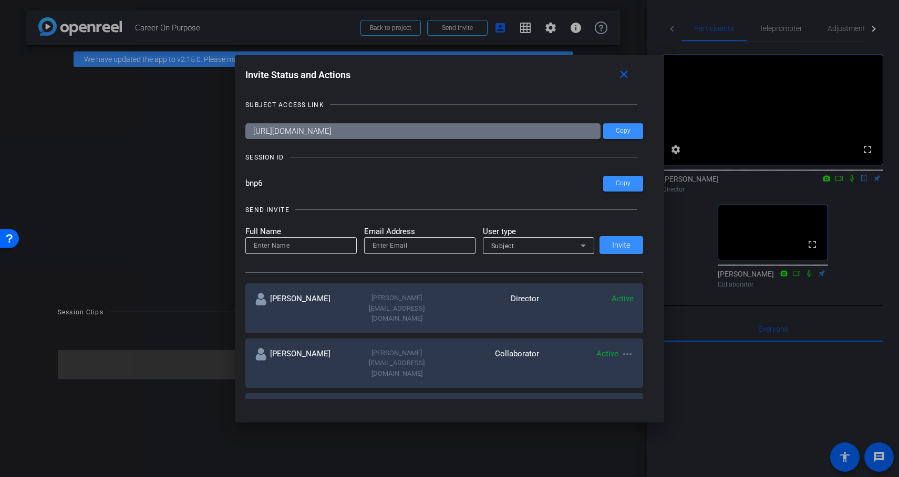
click at [717, 370] on div at bounding box center [449, 238] width 899 height 477
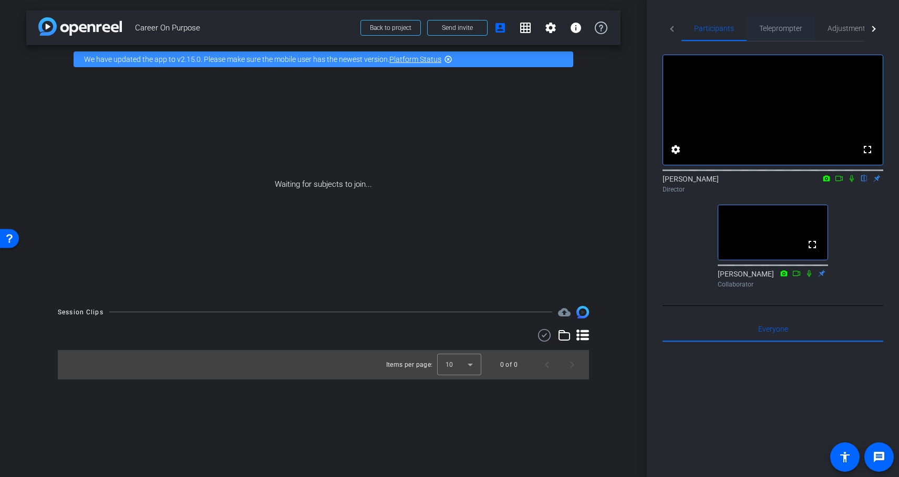
click at [773, 26] on span "Teleprompter" at bounding box center [780, 28] width 43 height 7
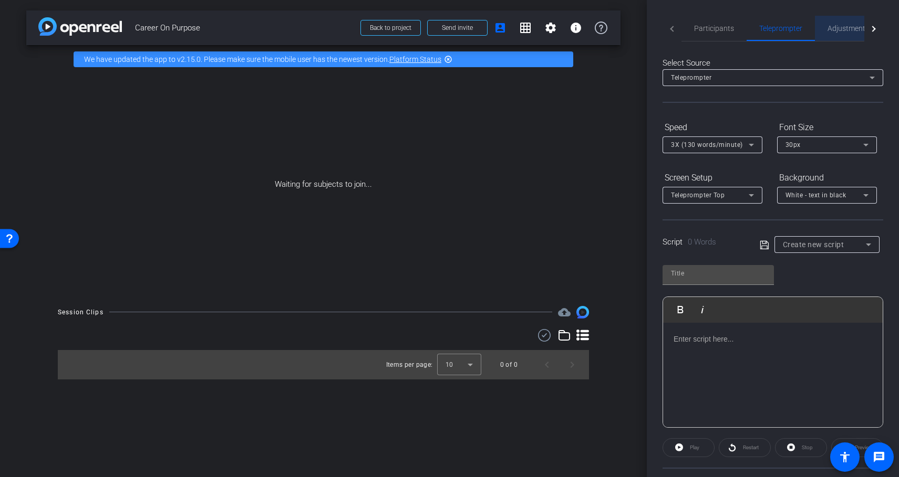
click at [849, 25] on span "Adjustments" at bounding box center [847, 28] width 41 height 7
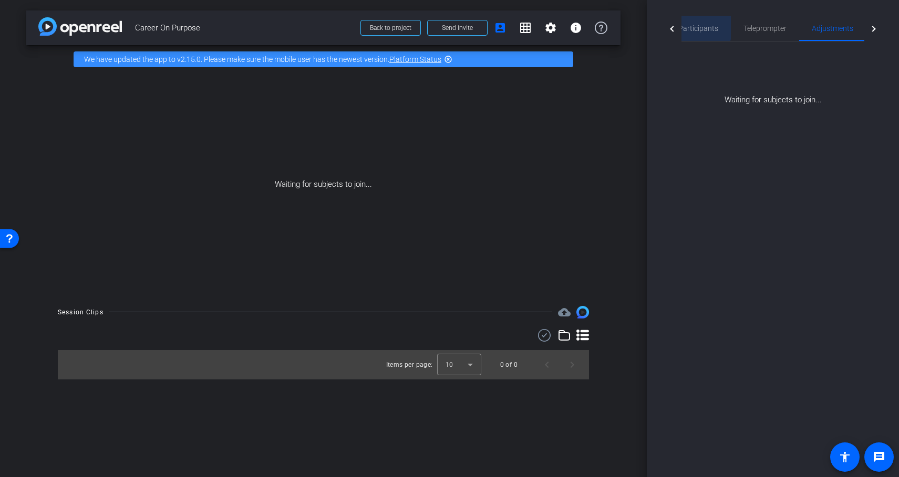
click at [695, 25] on span "Participants" at bounding box center [698, 28] width 40 height 7
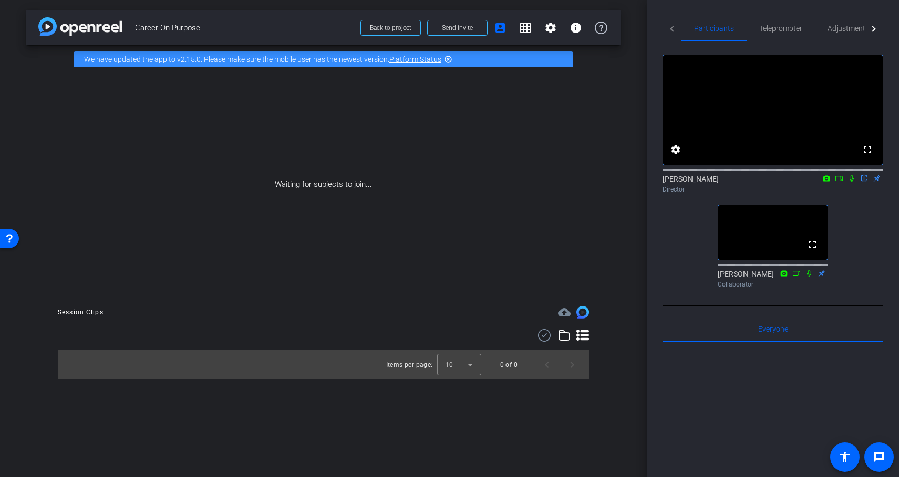
click at [877, 30] on div at bounding box center [873, 29] width 19 height 26
click at [672, 30] on div at bounding box center [673, 29] width 6 height 6
click at [679, 156] on mat-icon "settings" at bounding box center [675, 149] width 13 height 13
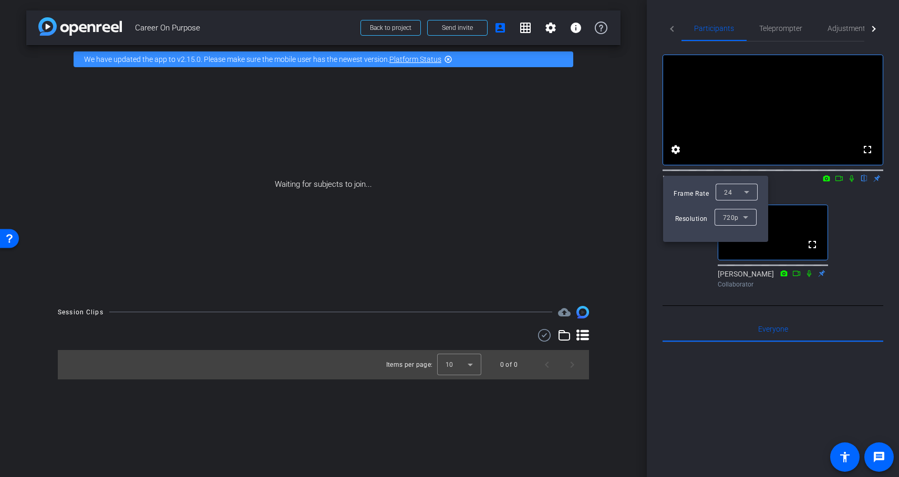
click at [678, 286] on div at bounding box center [449, 238] width 899 height 477
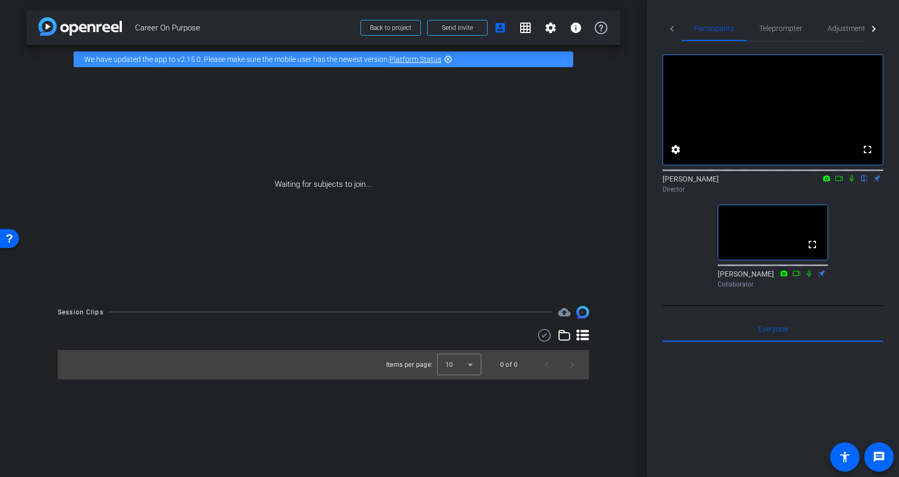
click at [778, 246] on video at bounding box center [772, 232] width 109 height 55
click at [734, 260] on video at bounding box center [772, 232] width 109 height 55
click at [810, 277] on icon at bounding box center [809, 273] width 8 height 7
click at [524, 20] on span at bounding box center [525, 27] width 25 height 25
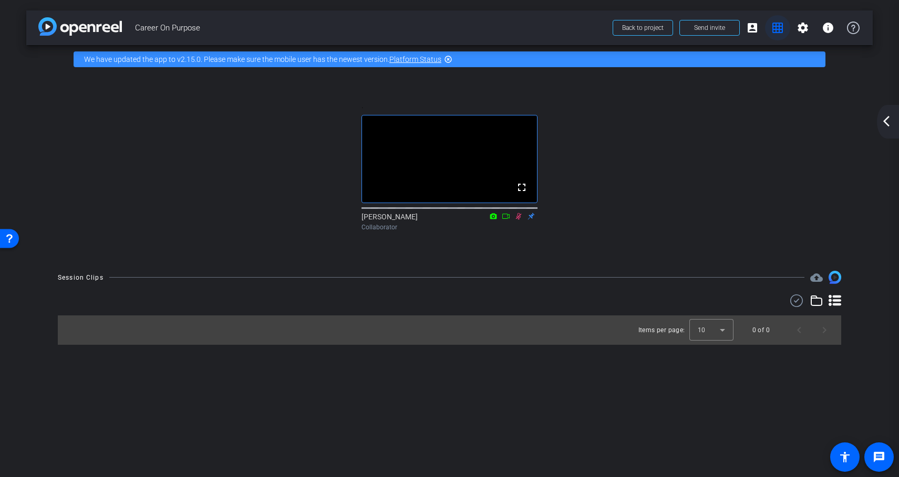
click at [778, 28] on mat-icon "grid_on" at bounding box center [777, 28] width 13 height 13
click at [749, 26] on mat-icon "account_box" at bounding box center [752, 28] width 13 height 13
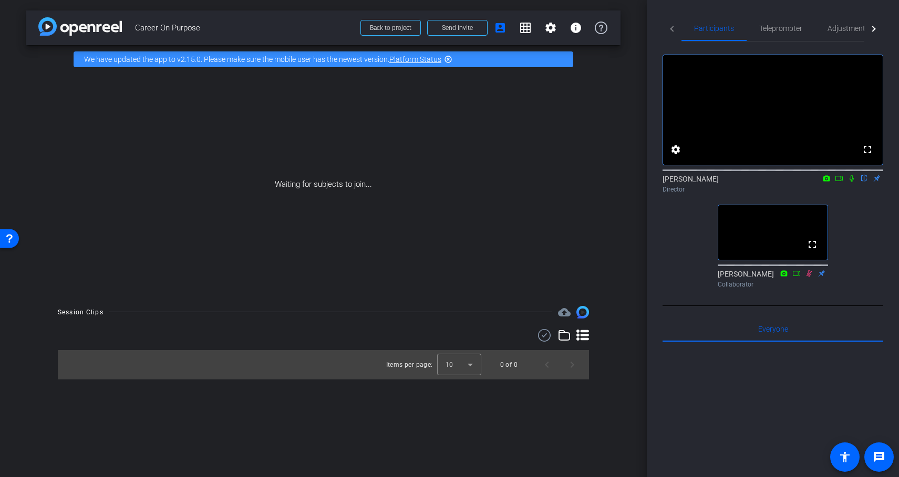
click at [808, 277] on icon at bounding box center [809, 273] width 6 height 7
click at [807, 277] on icon at bounding box center [809, 273] width 8 height 7
click at [699, 419] on div at bounding box center [772, 472] width 221 height 260
click at [545, 338] on icon at bounding box center [544, 335] width 16 height 13
click at [526, 338] on icon at bounding box center [525, 336] width 6 height 13
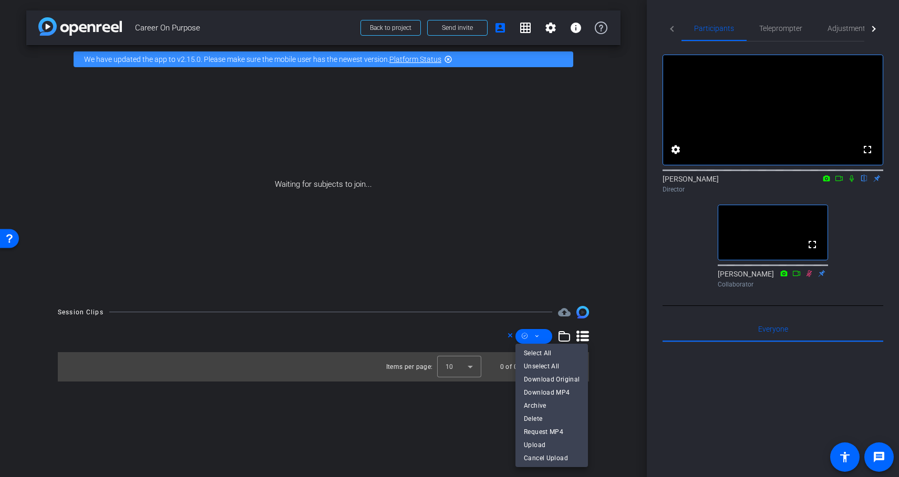
click at [511, 337] on div at bounding box center [449, 238] width 899 height 477
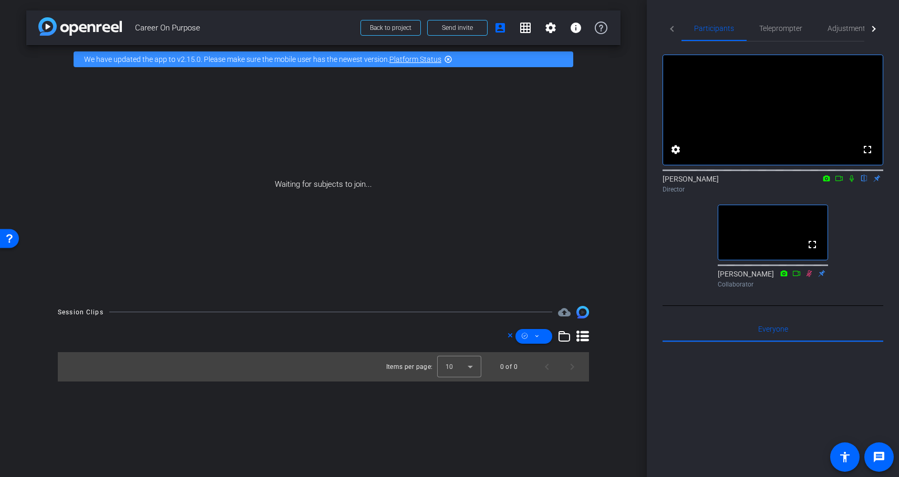
click at [510, 340] on icon at bounding box center [509, 335] width 5 height 13
click at [811, 277] on icon at bounding box center [809, 273] width 8 height 7
click at [809, 277] on icon at bounding box center [809, 273] width 6 height 7
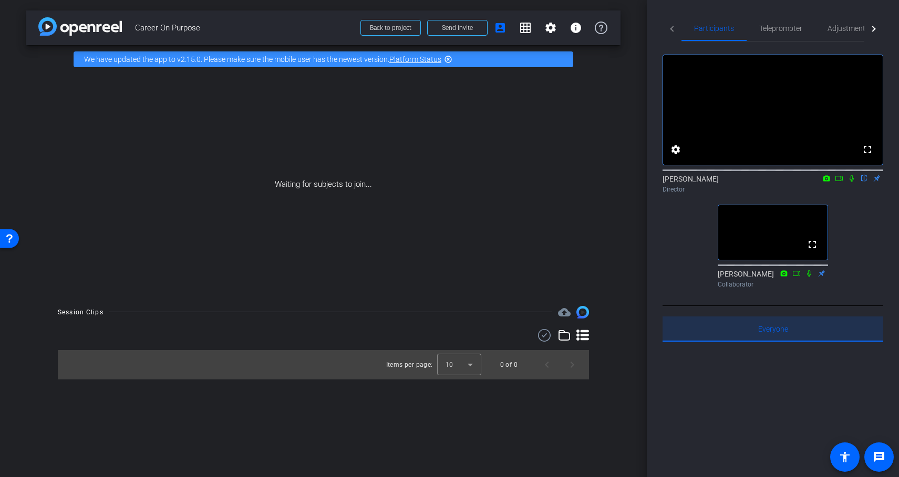
click at [768, 333] on span "Everyone 0" at bounding box center [773, 329] width 30 height 7
click at [771, 372] on div at bounding box center [772, 472] width 221 height 260
click at [871, 24] on div at bounding box center [873, 29] width 19 height 26
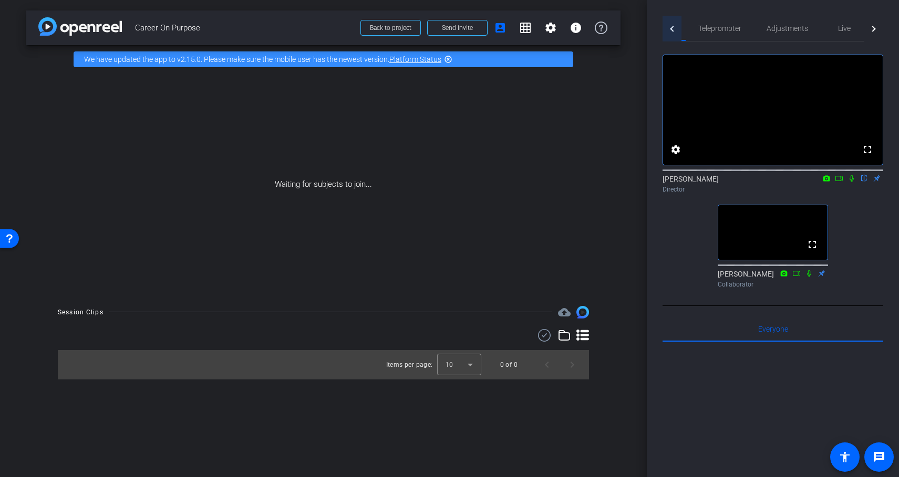
click at [675, 27] on div at bounding box center [671, 29] width 19 height 26
click at [37, 72] on div "arrow_back Career On Purpose Back to project Send invite account_box grid_on se…" at bounding box center [323, 238] width 647 height 477
click at [660, 405] on div "Participants Teleprompter Adjustments Live fullscreen settings Jake Borer flip …" at bounding box center [773, 238] width 252 height 477
click at [573, 410] on div "arrow_back Career On Purpose Back to project Send invite account_box grid_on se…" at bounding box center [323, 238] width 647 height 477
click at [701, 426] on div at bounding box center [772, 472] width 221 height 260
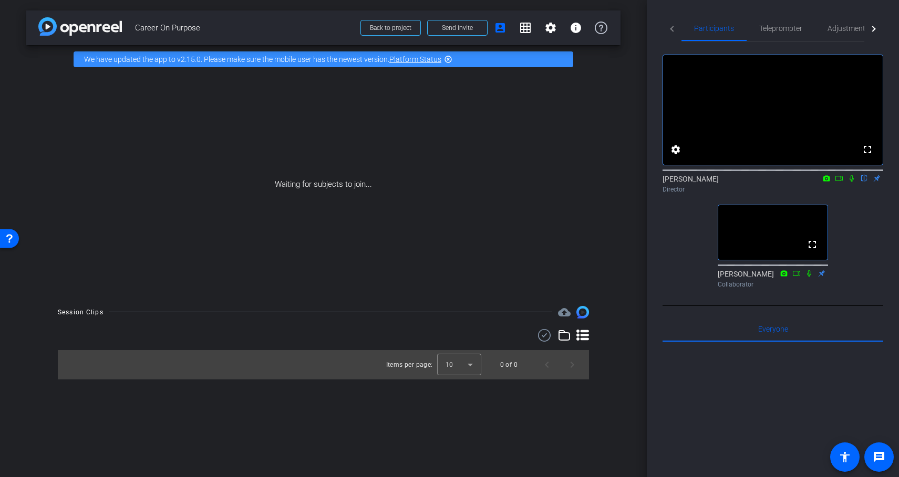
click at [854, 240] on div "fullscreen settings Jake Borer flip Director fullscreen Joe Collaborator" at bounding box center [772, 166] width 221 height 251
click at [706, 27] on span "Participants" at bounding box center [714, 28] width 40 height 7
click at [762, 29] on span "Teleprompter" at bounding box center [780, 28] width 43 height 7
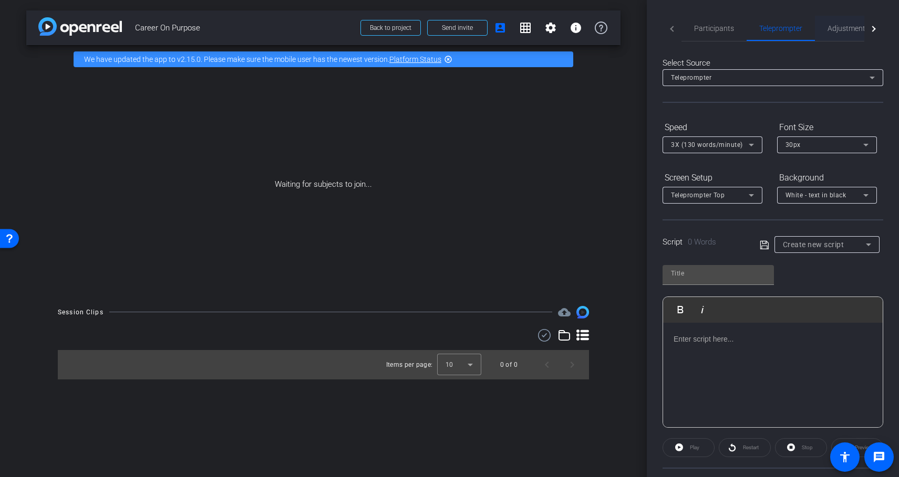
click at [839, 28] on span "Adjustments" at bounding box center [847, 28] width 41 height 7
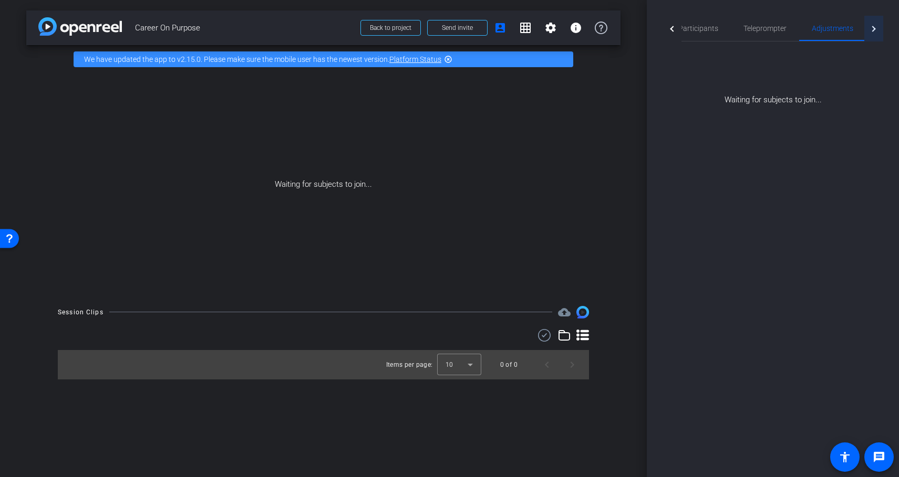
click at [874, 26] on div at bounding box center [873, 29] width 19 height 26
click at [843, 32] on span "Live" at bounding box center [842, 28] width 13 height 7
click at [670, 29] on div at bounding box center [671, 29] width 19 height 26
click at [670, 29] on mat-tab-header "Participants Teleprompter Adjustments Live" at bounding box center [772, 29] width 221 height 26
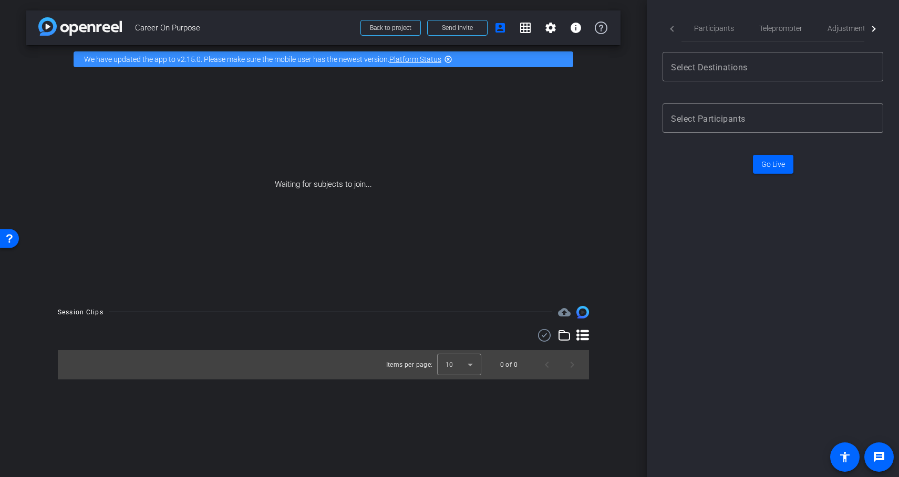
click at [670, 29] on mat-tab-header "Participants Teleprompter Adjustments Live" at bounding box center [772, 29] width 221 height 26
click at [714, 29] on span "Participants" at bounding box center [714, 28] width 40 height 7
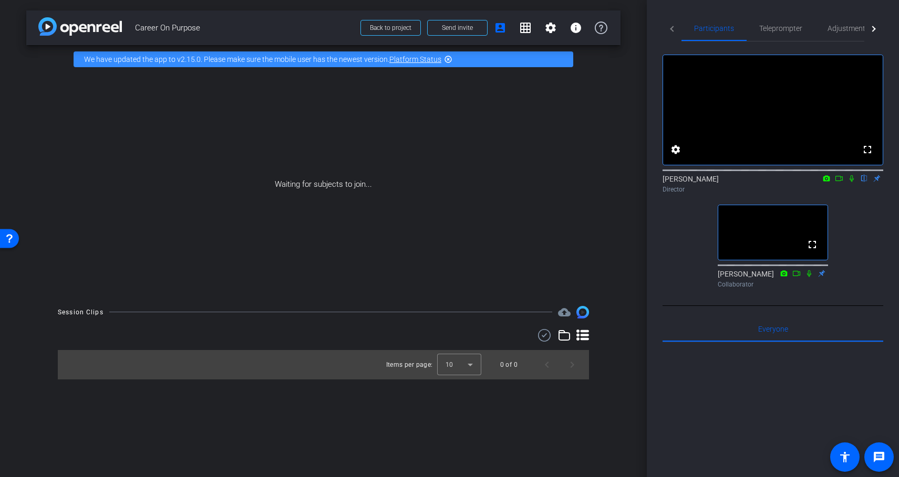
click at [750, 403] on div at bounding box center [772, 472] width 221 height 260
click at [772, 30] on span "Teleprompter" at bounding box center [780, 28] width 43 height 7
click at [752, 259] on video at bounding box center [772, 232] width 109 height 55
click at [780, 34] on span "Teleprompter" at bounding box center [780, 28] width 43 height 25
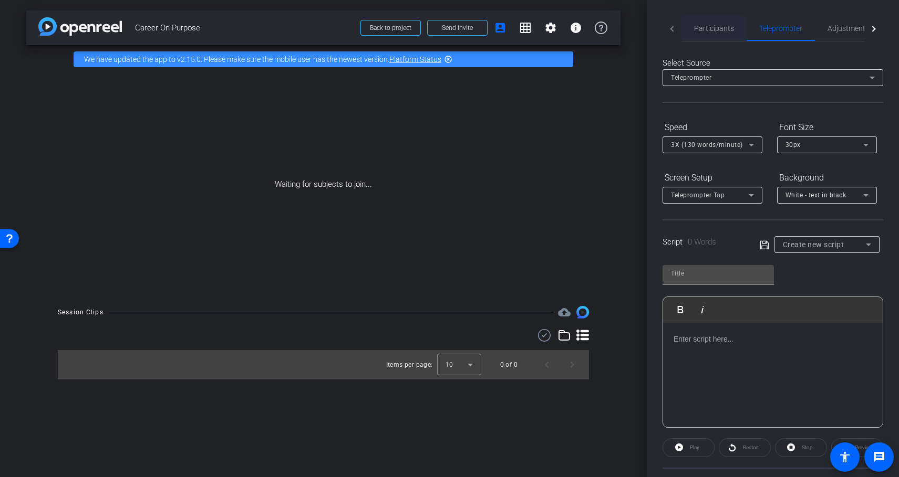
click at [705, 28] on span "Participants" at bounding box center [714, 28] width 40 height 7
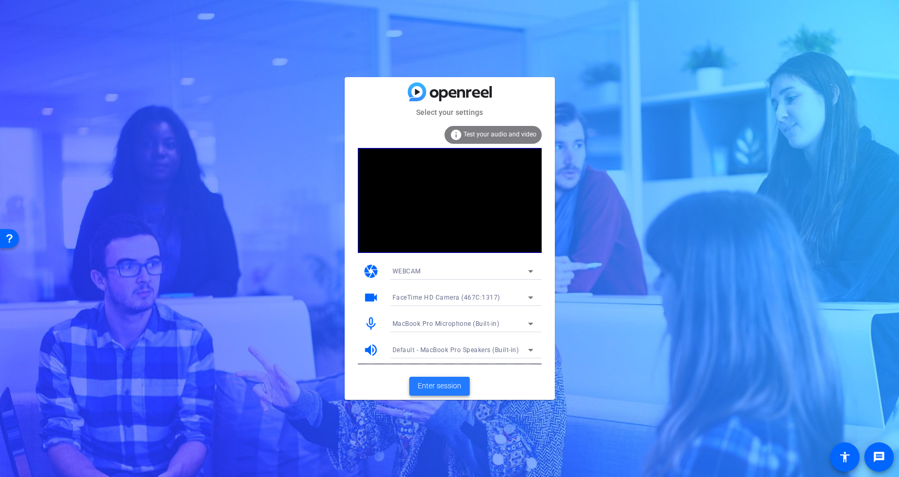
click at [436, 387] on span "Enter session" at bounding box center [440, 386] width 44 height 11
click at [453, 387] on span "Enter session" at bounding box center [440, 386] width 44 height 11
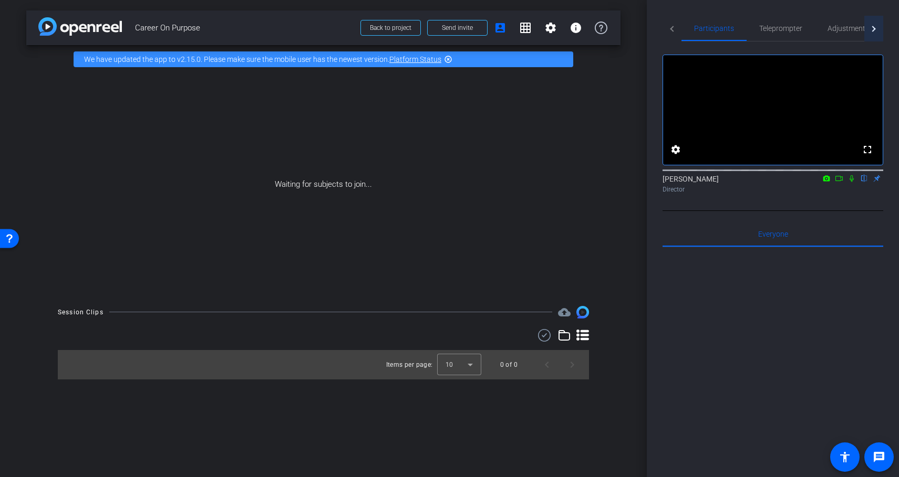
click at [869, 27] on div at bounding box center [873, 29] width 19 height 26
click at [837, 26] on span "Live" at bounding box center [842, 28] width 13 height 7
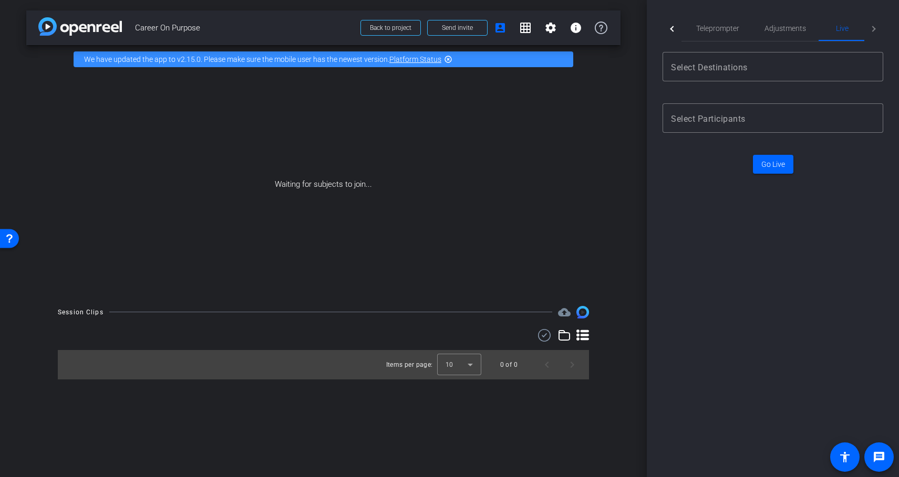
click at [672, 30] on div at bounding box center [673, 29] width 6 height 6
click at [671, 27] on mat-tab-header "Participants Teleprompter Adjustments Live" at bounding box center [772, 29] width 221 height 26
click at [694, 326] on div "Participants Teleprompter Adjustments Live settings Jake Borer flip Director Ev…" at bounding box center [773, 238] width 252 height 477
click at [672, 28] on mat-tab-header "Participants Teleprompter Adjustments Live" at bounding box center [772, 29] width 221 height 26
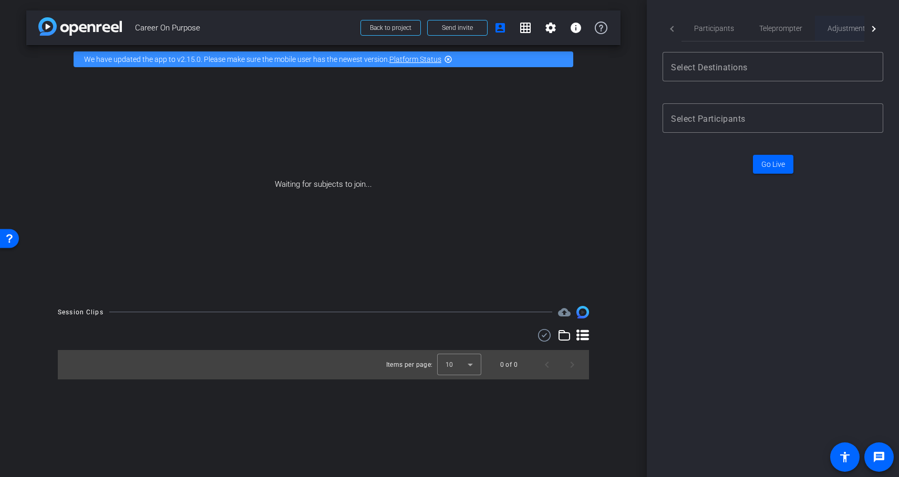
click at [851, 23] on span "Adjustments" at bounding box center [847, 28] width 41 height 25
click at [770, 28] on span "Teleprompter" at bounding box center [764, 28] width 43 height 7
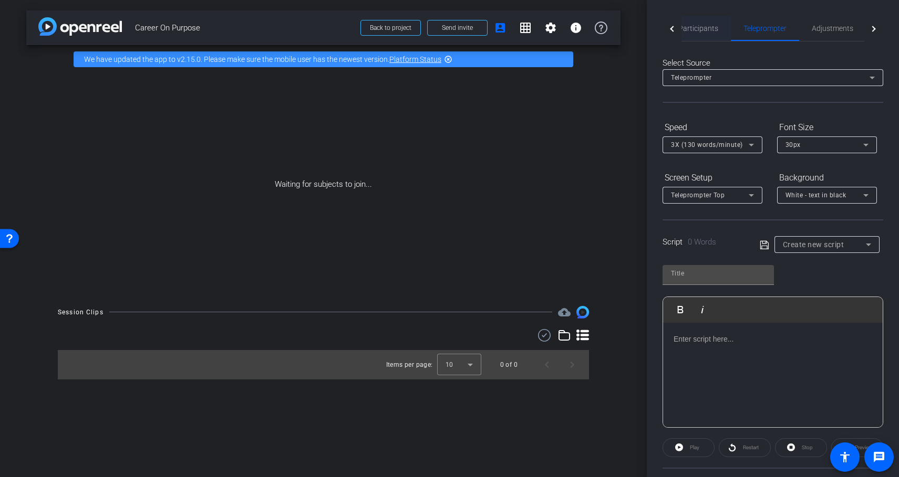
click at [699, 26] on span "Participants" at bounding box center [698, 28] width 40 height 7
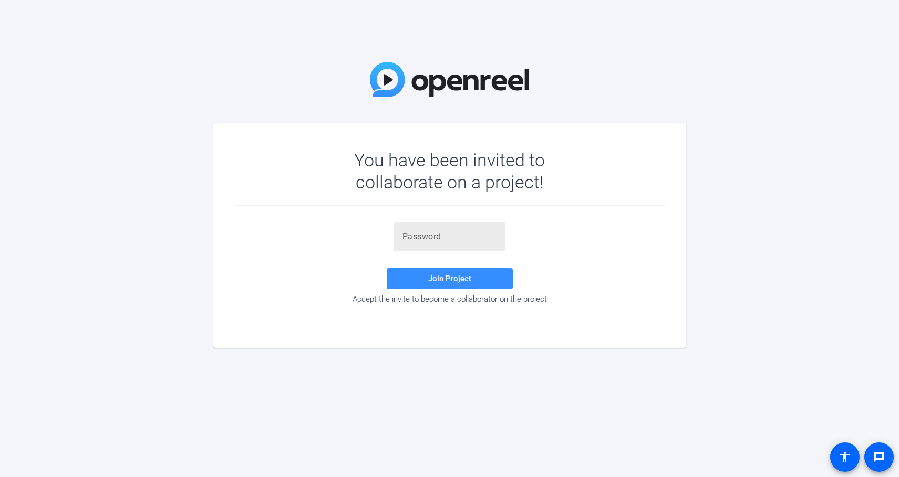
click at [434, 236] on input "text" at bounding box center [449, 237] width 95 height 13
type input "@fV07r"
click at [435, 281] on span "Join Project" at bounding box center [449, 278] width 43 height 9
click at [441, 244] on div at bounding box center [449, 236] width 95 height 29
paste input "Y7scB+"
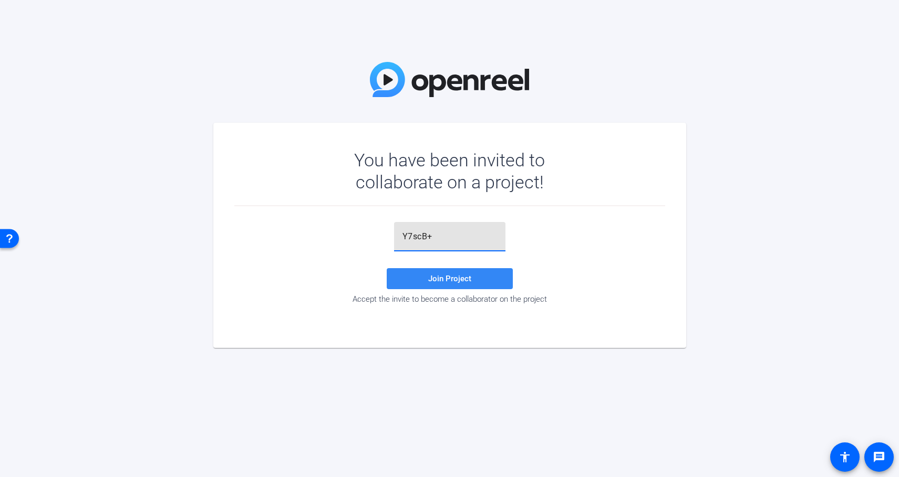
type input "Y7scB+"
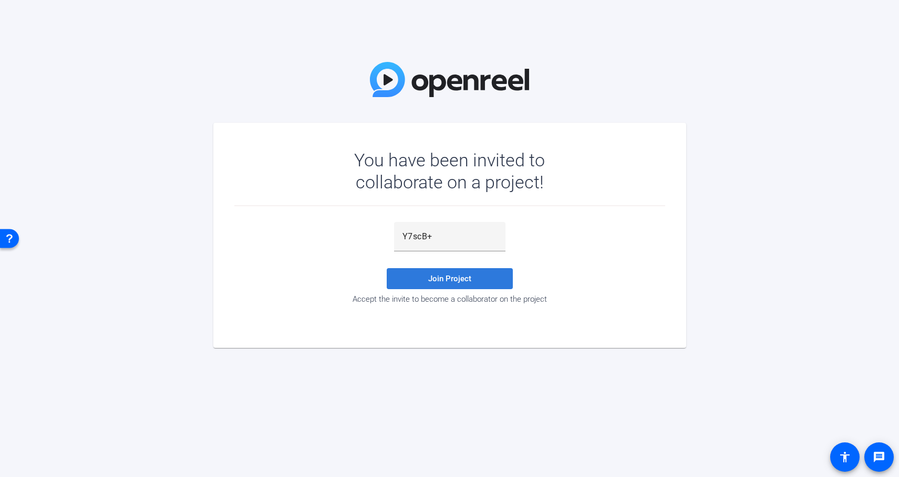
click at [442, 273] on span at bounding box center [450, 278] width 126 height 25
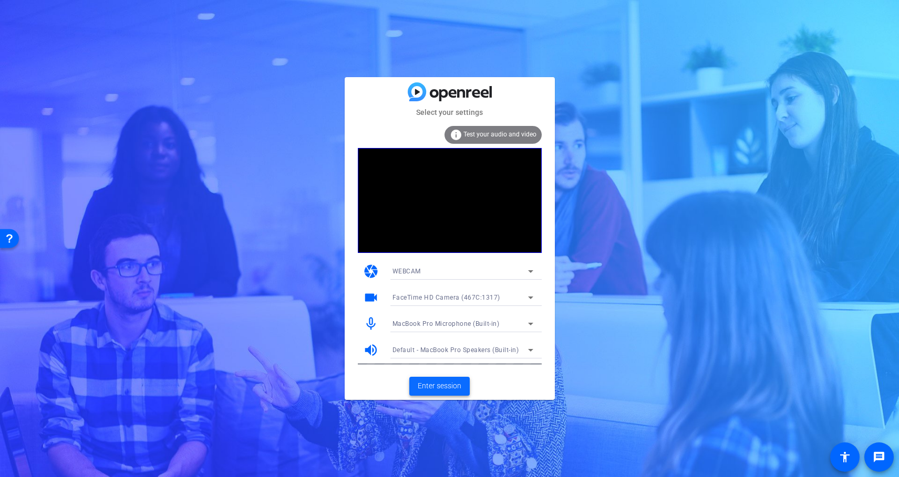
click at [445, 386] on span "Enter session" at bounding box center [440, 386] width 44 height 11
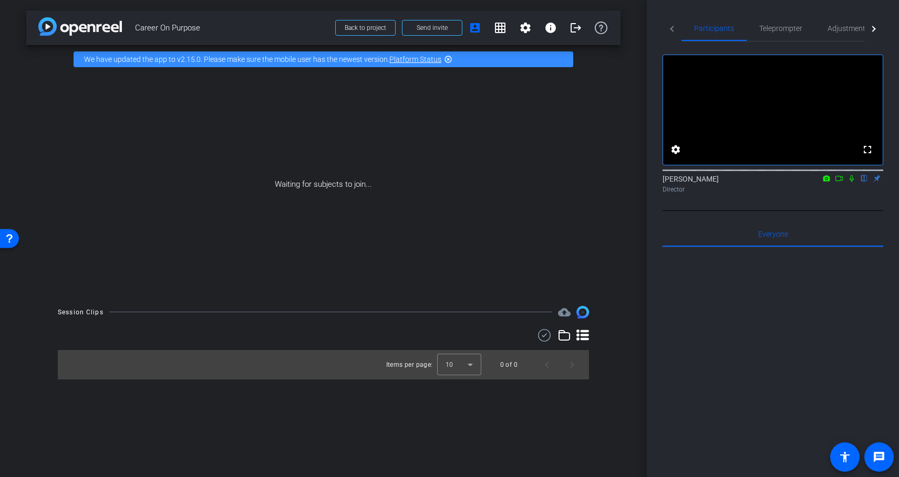
click at [680, 194] on div "Director" at bounding box center [772, 189] width 221 height 9
click at [688, 191] on div "Jake Borer flip Director" at bounding box center [772, 184] width 221 height 20
click at [692, 194] on div "Director" at bounding box center [772, 189] width 221 height 9
click at [702, 285] on div at bounding box center [772, 377] width 221 height 260
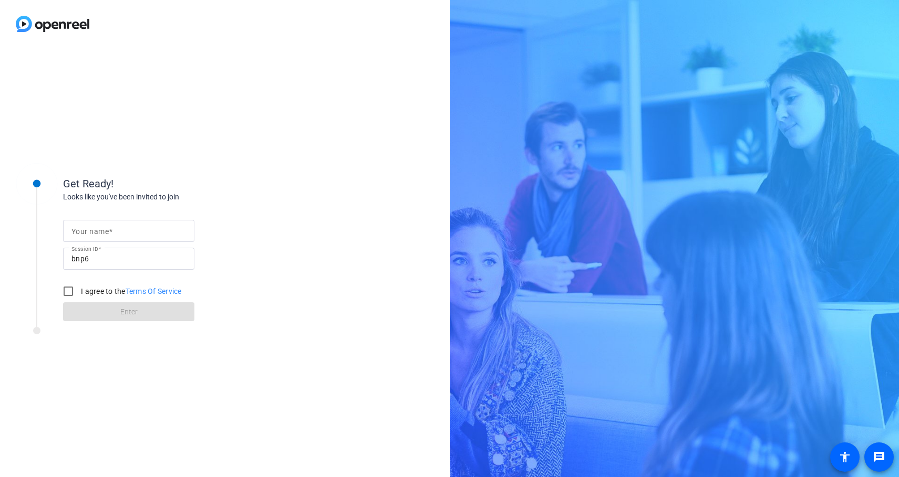
click at [99, 233] on mat-label "Your name" at bounding box center [89, 231] width 37 height 8
click at [99, 233] on input "Your name" at bounding box center [128, 231] width 115 height 13
type input "BILL"
click at [67, 292] on input "I agree to the Terms Of Service" at bounding box center [68, 291] width 21 height 21
checkbox input "true"
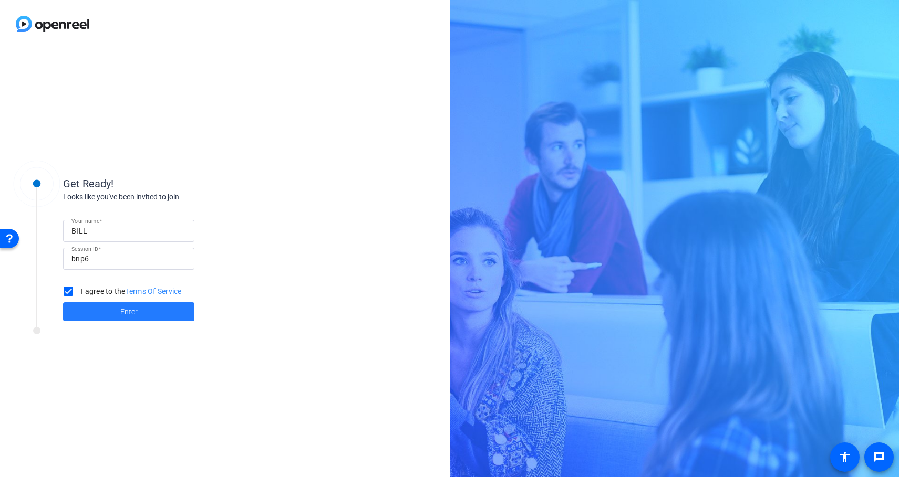
click at [114, 302] on span at bounding box center [128, 311] width 131 height 25
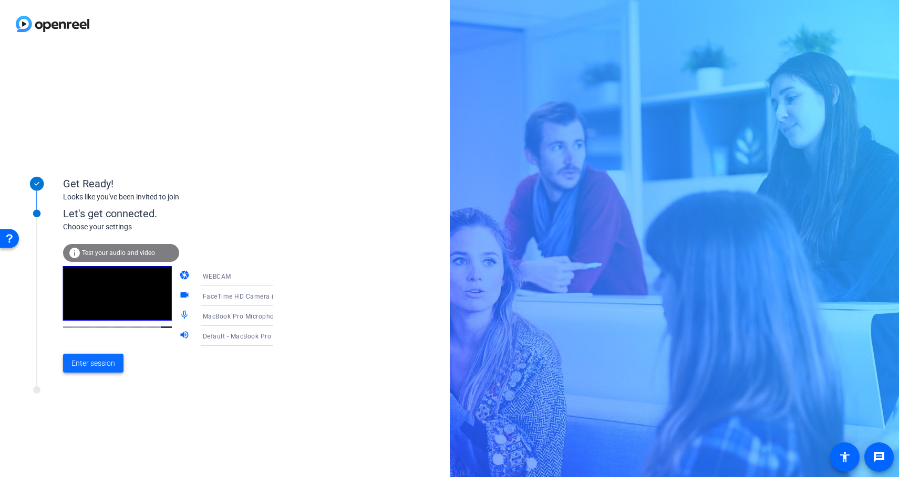
click at [105, 366] on span "Enter session" at bounding box center [93, 363] width 44 height 11
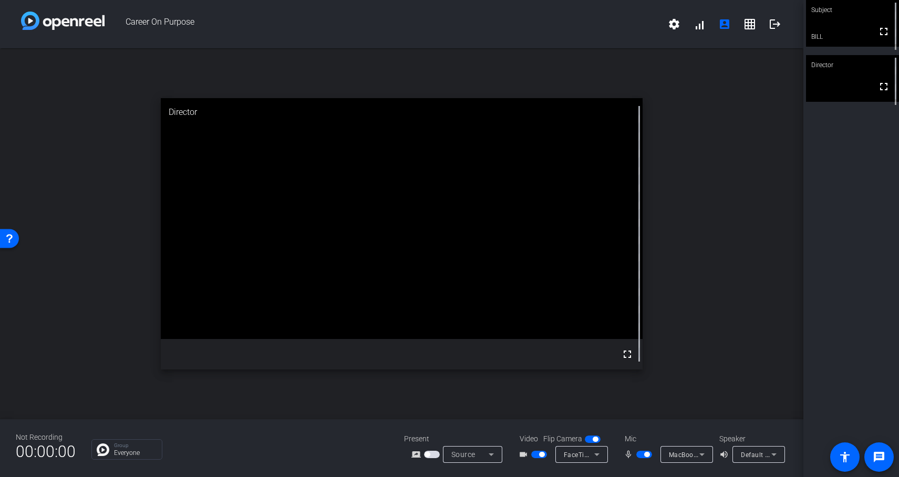
click at [332, 339] on video at bounding box center [402, 218] width 482 height 241
click at [829, 179] on div "Subject fullscreen BILL Director fullscreen" at bounding box center [851, 238] width 96 height 477
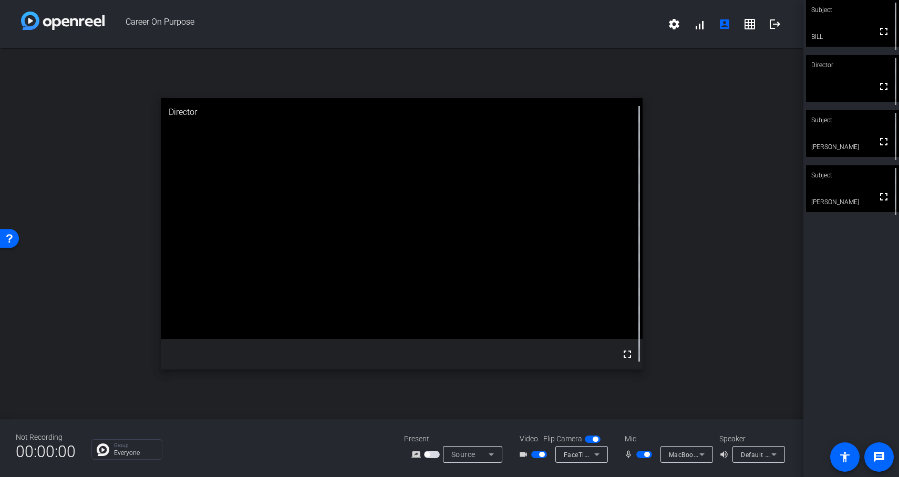
click at [849, 138] on video at bounding box center [852, 133] width 93 height 47
click at [715, 153] on div "open_in_new Subject fullscreen [PERSON_NAME]" at bounding box center [401, 233] width 803 height 371
click at [727, 198] on div "open_in_new Subject fullscreen [PERSON_NAME]" at bounding box center [401, 233] width 803 height 371
click at [645, 455] on span "button" at bounding box center [646, 454] width 5 height 5
click at [640, 455] on span "button" at bounding box center [639, 454] width 5 height 5
